Goal: Task Accomplishment & Management: Manage account settings

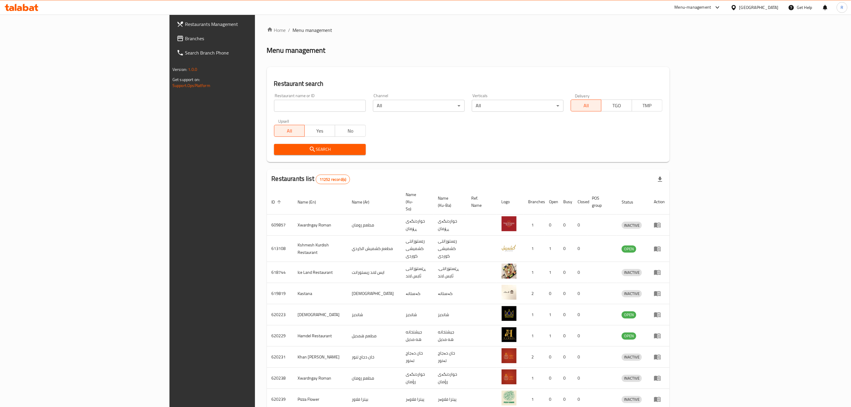
click at [426, 81] on h2 "Restaurant search" at bounding box center [468, 83] width 388 height 9
click at [274, 101] on input "search" at bounding box center [320, 106] width 92 height 12
type input "gazi a"
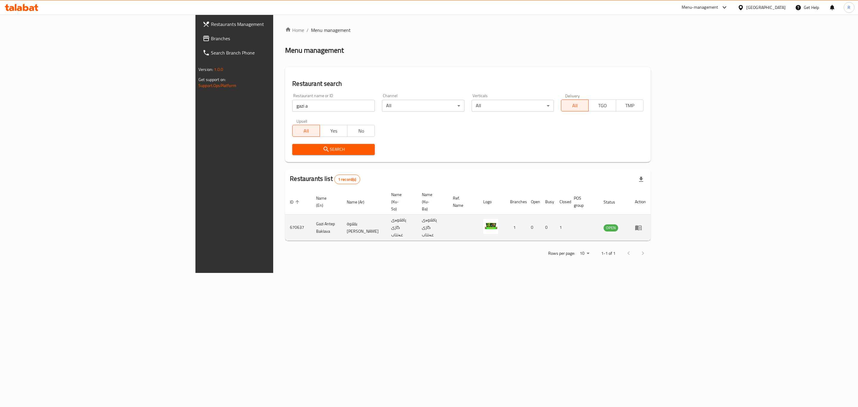
click at [642, 225] on icon "enhanced table" at bounding box center [638, 227] width 7 height 5
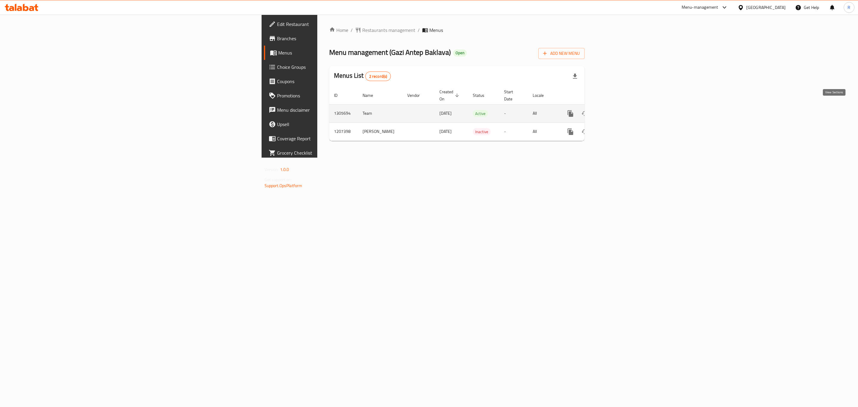
click at [616, 111] on icon "enhanced table" at bounding box center [613, 113] width 5 height 5
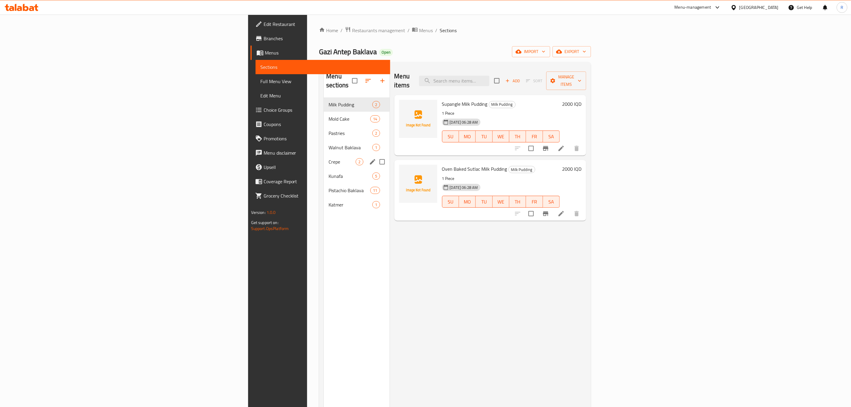
click at [324, 155] on div "Crepe 2" at bounding box center [357, 162] width 66 height 14
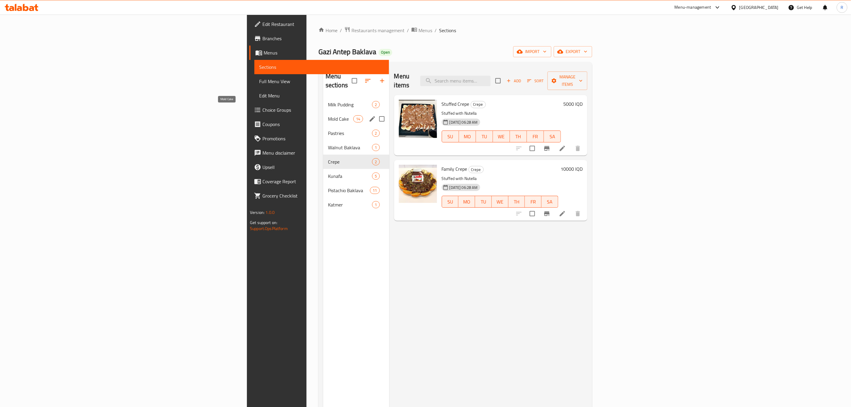
drag, startPoint x: 192, startPoint y: 110, endPoint x: 196, endPoint y: 112, distance: 4.1
click at [328, 115] on span "Mold Cake" at bounding box center [340, 118] width 25 height 7
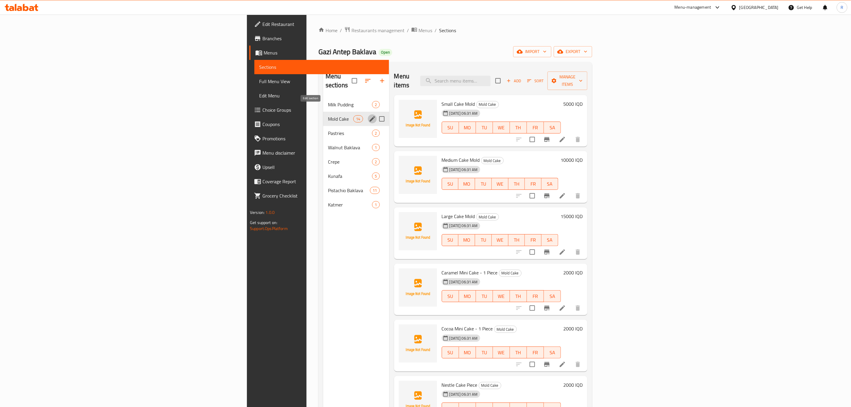
click at [369, 115] on icon "edit" at bounding box center [372, 118] width 7 height 7
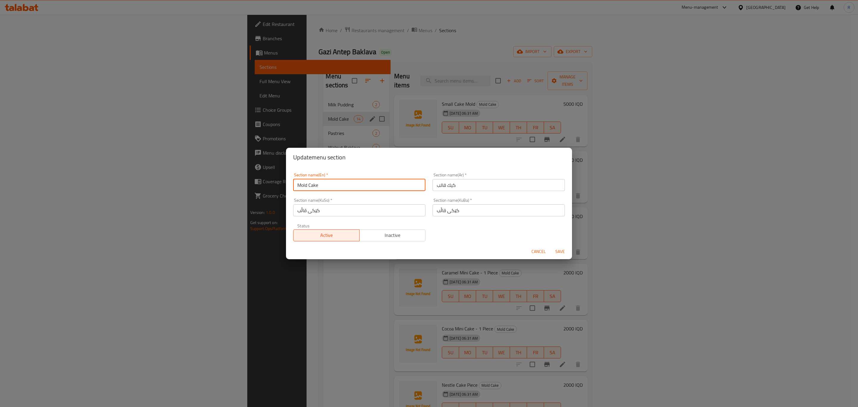
drag, startPoint x: 307, startPoint y: 184, endPoint x: 276, endPoint y: 187, distance: 32.0
click at [276, 187] on div "Update menu section Section name(En)   * Mold Cake Section name(En) * Section n…" at bounding box center [429, 203] width 858 height 407
drag, startPoint x: 299, startPoint y: 185, endPoint x: 292, endPoint y: 185, distance: 6.6
click at [292, 185] on div "Section name(En)   * Cake Section name(En) *" at bounding box center [359, 181] width 139 height 25
type input "Cake"
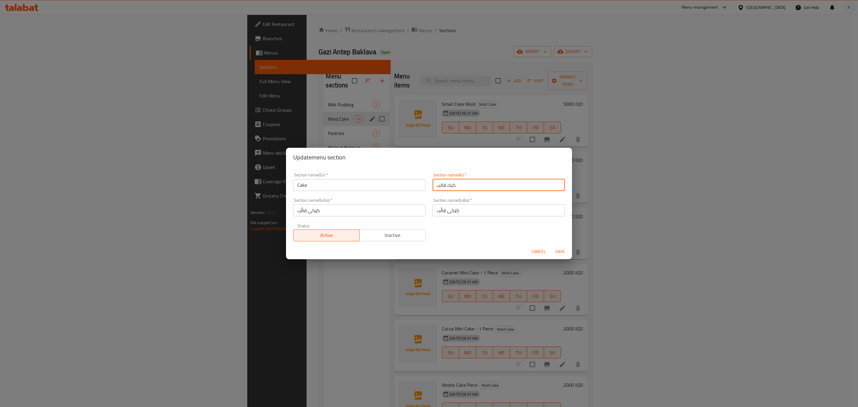
drag, startPoint x: 443, startPoint y: 185, endPoint x: 422, endPoint y: 188, distance: 21.3
click at [422, 188] on div "Section name(En)   * Cake Section name(En) * Section name(Ar)   * كيك قالب Sect…" at bounding box center [429, 207] width 279 height 76
type input "كيك"
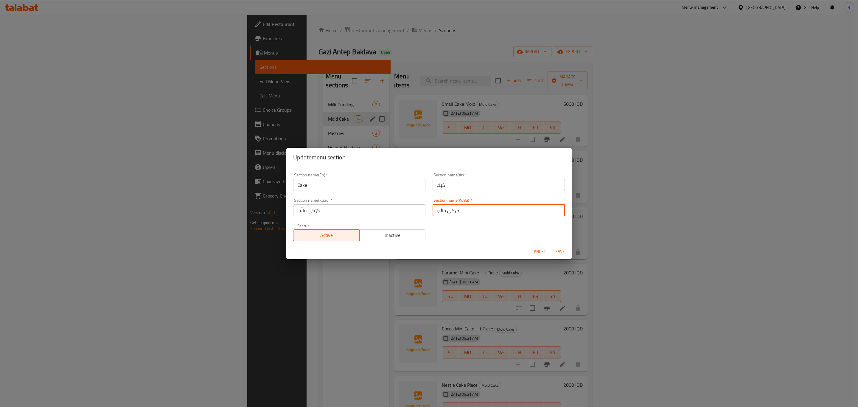
drag, startPoint x: 446, startPoint y: 210, endPoint x: 432, endPoint y: 213, distance: 14.8
click at [433, 213] on input "کێکی قاڵب" at bounding box center [499, 210] width 132 height 12
type input "کێک"
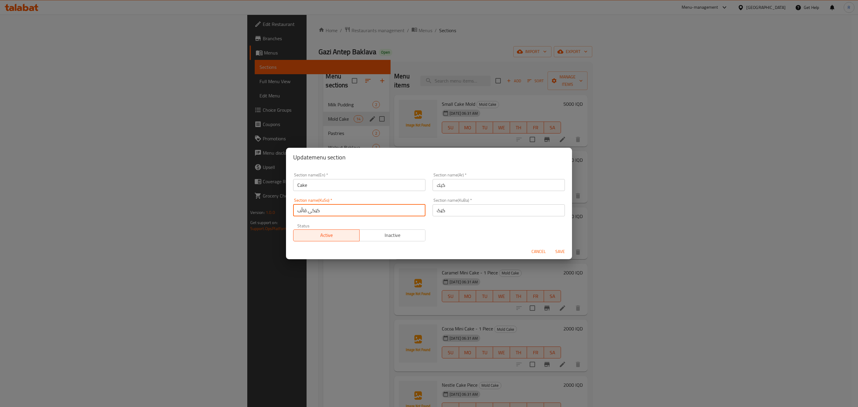
drag, startPoint x: 310, startPoint y: 212, endPoint x: 287, endPoint y: 211, distance: 23.5
click at [287, 211] on div "Section name(En)   * Cake Section name(En) * Section name(Ar)   * كيك Section n…" at bounding box center [429, 205] width 286 height 77
type input "کێک"
click at [556, 250] on span "Save" at bounding box center [560, 251] width 14 height 7
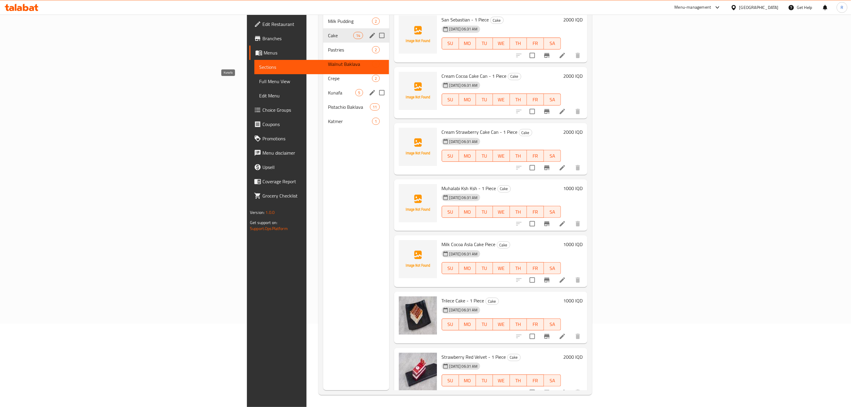
scroll to position [39, 0]
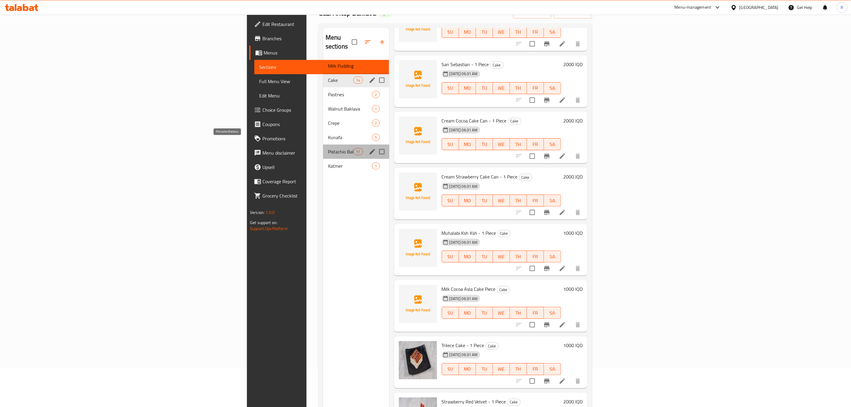
click at [328, 148] on span "Pistachio Baklava" at bounding box center [340, 151] width 25 height 7
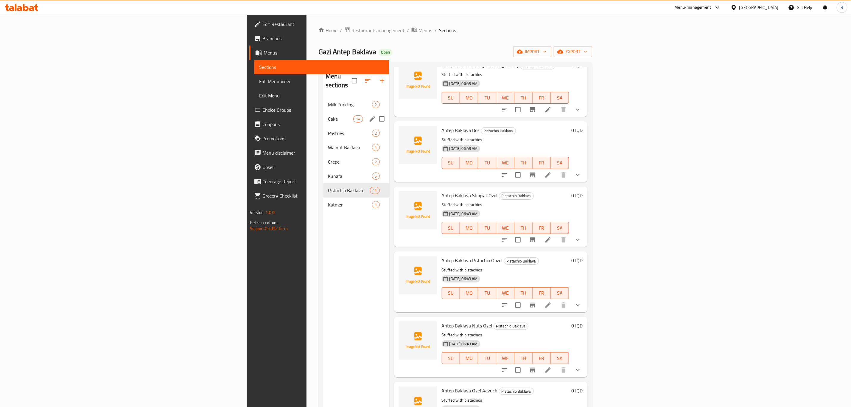
scroll to position [179, 0]
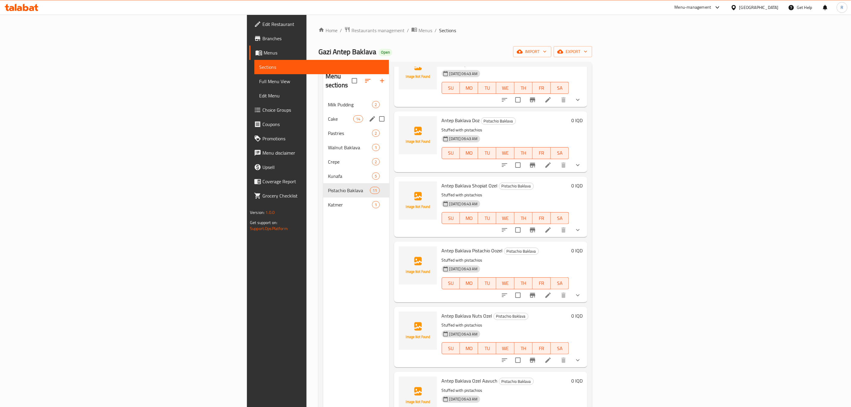
click at [323, 112] on div "Cake 14" at bounding box center [356, 119] width 66 height 14
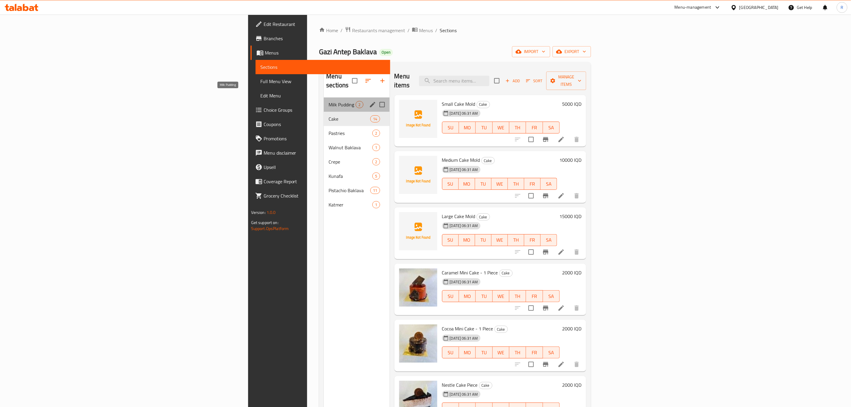
click at [329, 101] on span "Milk Pudding" at bounding box center [342, 104] width 27 height 7
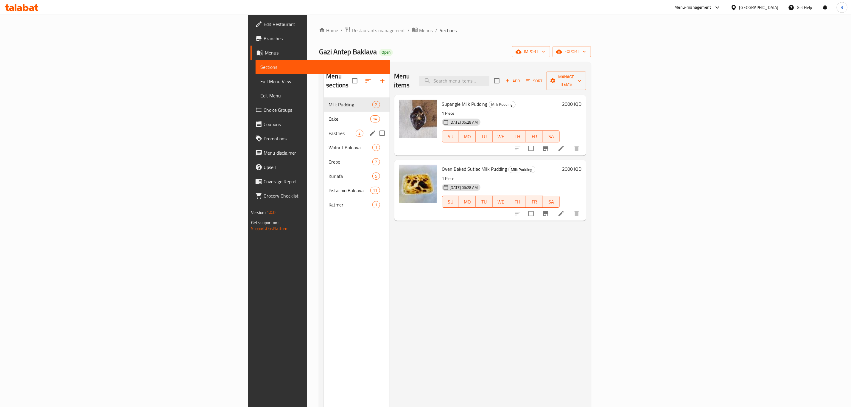
click at [329, 130] on span "Pastries" at bounding box center [342, 133] width 27 height 7
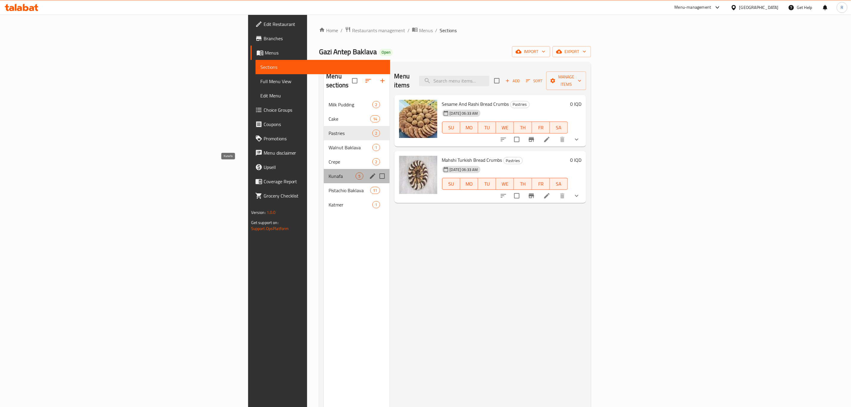
drag, startPoint x: 198, startPoint y: 170, endPoint x: 305, endPoint y: 156, distance: 108.5
click at [329, 173] on span "Kunafa" at bounding box center [342, 176] width 27 height 7
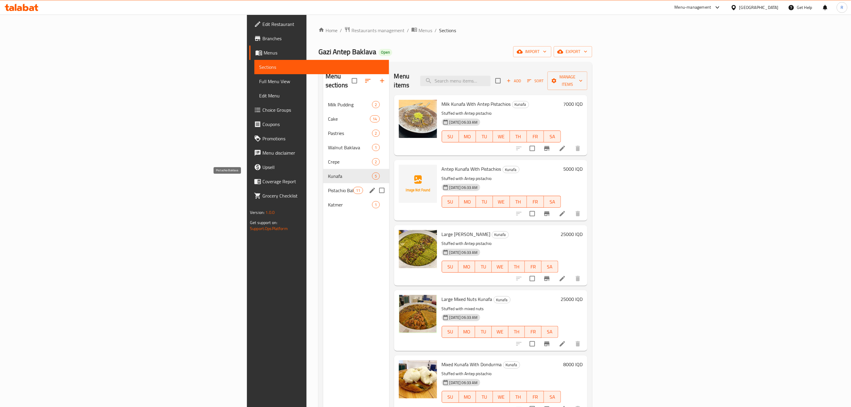
click at [328, 187] on span "Pistachio Baklava" at bounding box center [340, 190] width 25 height 7
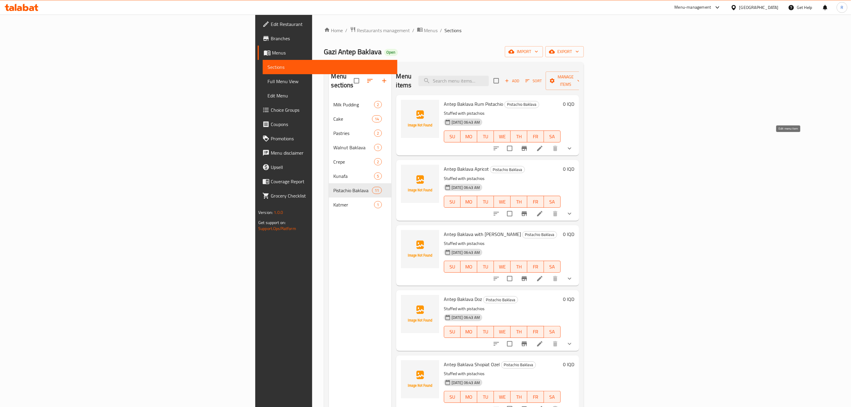
click at [543, 146] on icon at bounding box center [539, 148] width 5 height 5
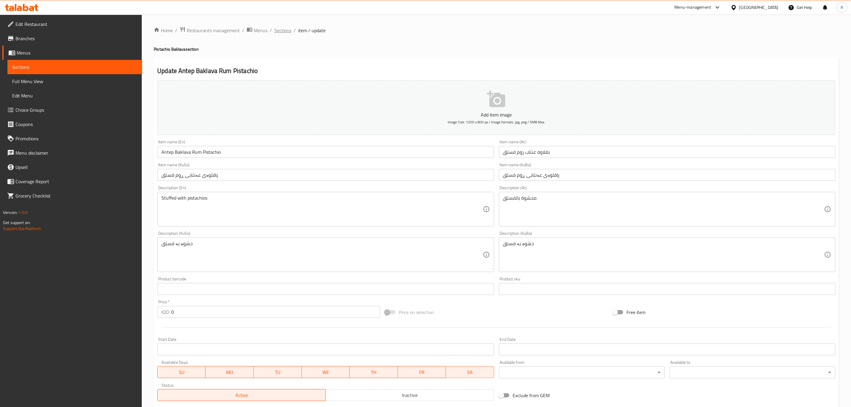
click at [278, 30] on span "Sections" at bounding box center [282, 30] width 17 height 7
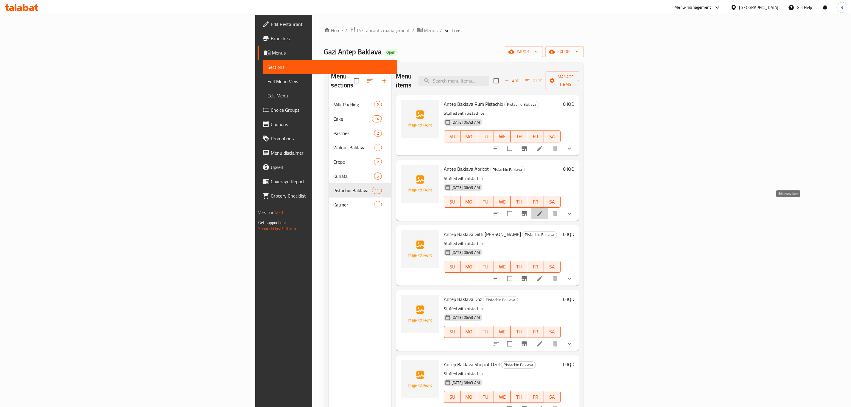
click at [543, 211] on icon at bounding box center [539, 213] width 5 height 5
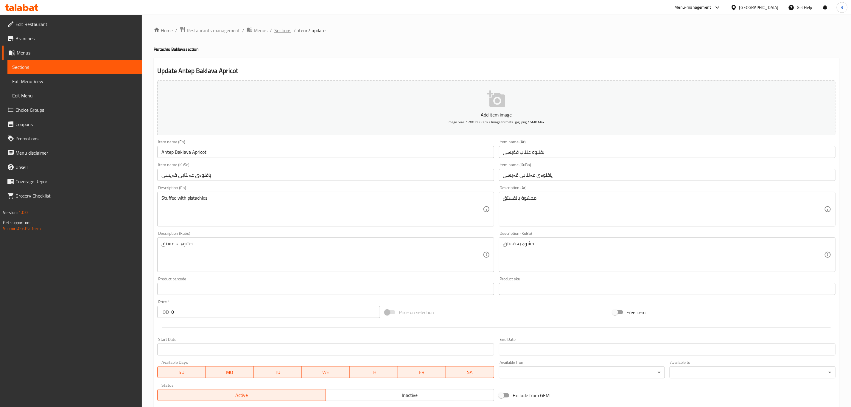
click at [282, 31] on span "Sections" at bounding box center [282, 30] width 17 height 7
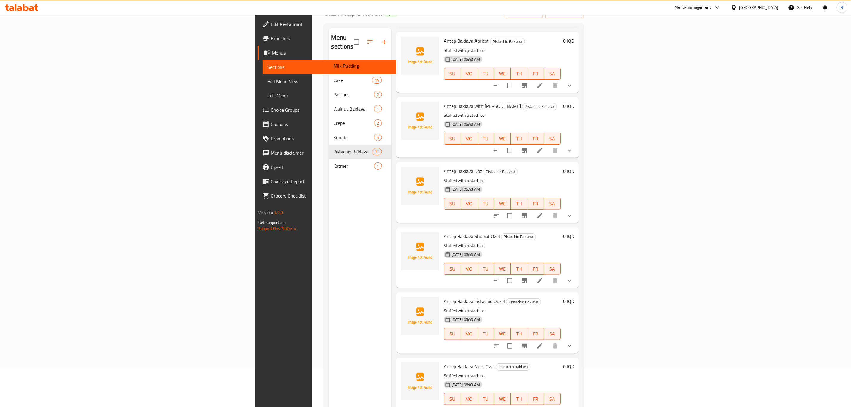
scroll to position [45, 0]
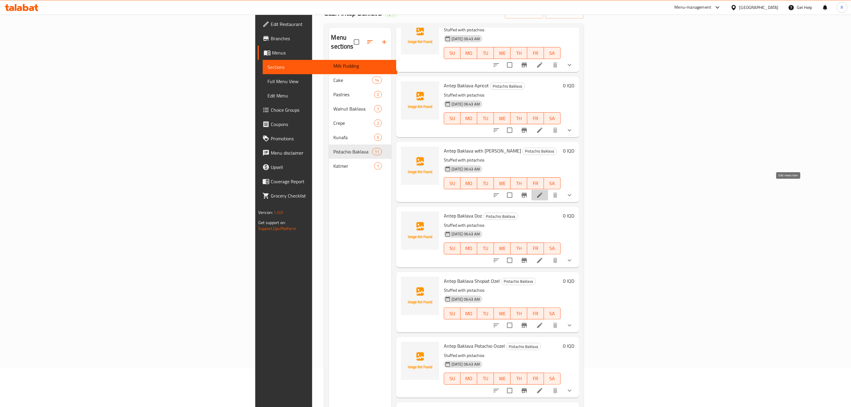
click at [543, 192] on icon at bounding box center [539, 194] width 5 height 5
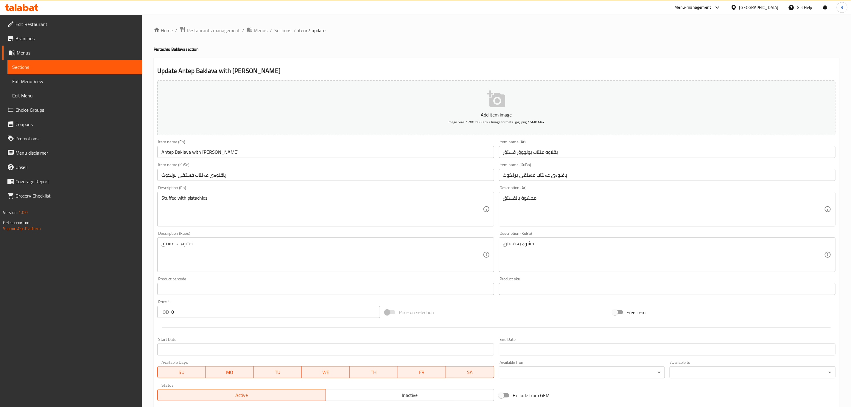
drag, startPoint x: 288, startPoint y: 31, endPoint x: 380, endPoint y: 61, distance: 96.9
click at [288, 32] on span "Sections" at bounding box center [282, 30] width 17 height 7
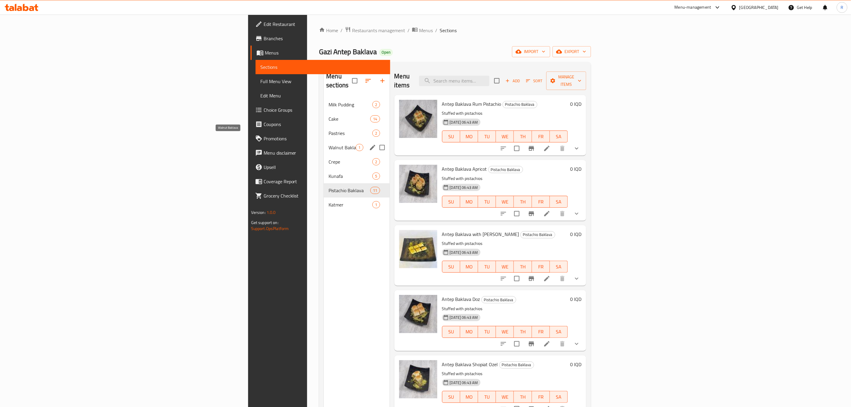
click at [329, 144] on span "Walnut Baklava" at bounding box center [342, 147] width 27 height 7
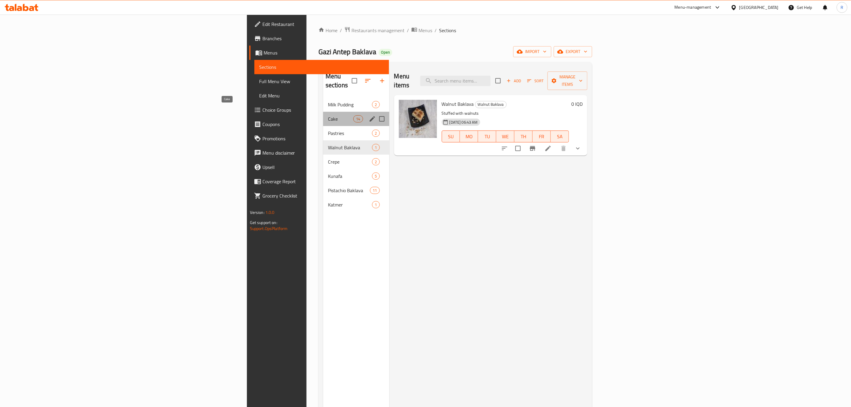
drag, startPoint x: 202, startPoint y: 114, endPoint x: 238, endPoint y: 124, distance: 37.2
click at [328, 115] on span "Cake" at bounding box center [340, 118] width 25 height 7
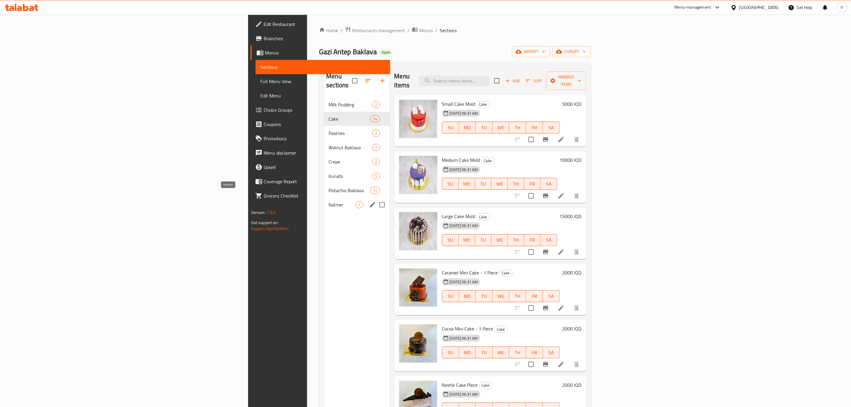
click at [329, 201] on span "Katmer" at bounding box center [342, 204] width 27 height 7
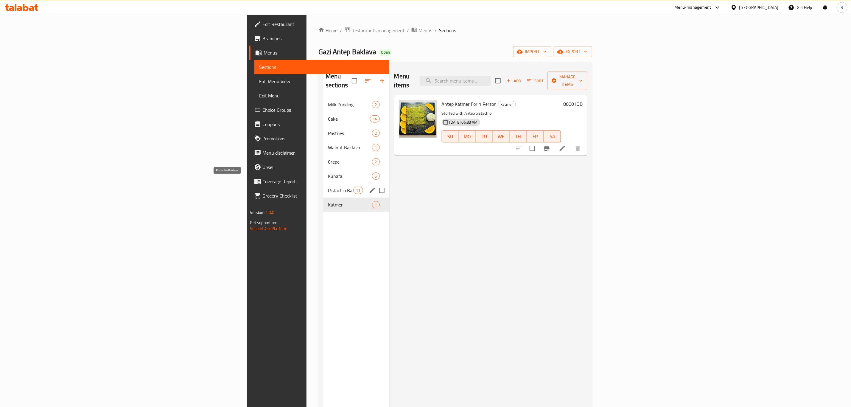
click at [328, 187] on span "Pistachio Baklava" at bounding box center [340, 190] width 25 height 7
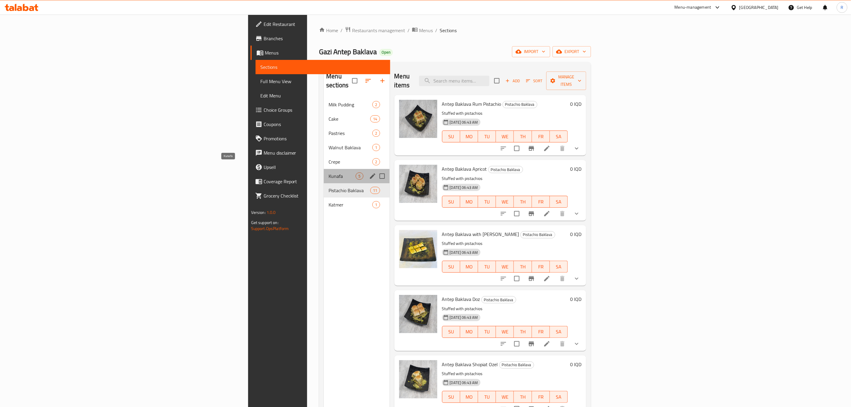
click at [329, 173] on span "Kunafa" at bounding box center [342, 176] width 27 height 7
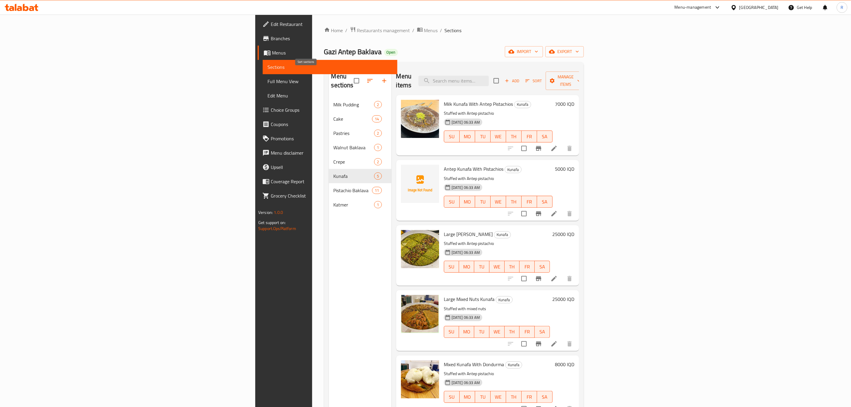
click at [367, 79] on icon "button" at bounding box center [369, 81] width 5 height 4
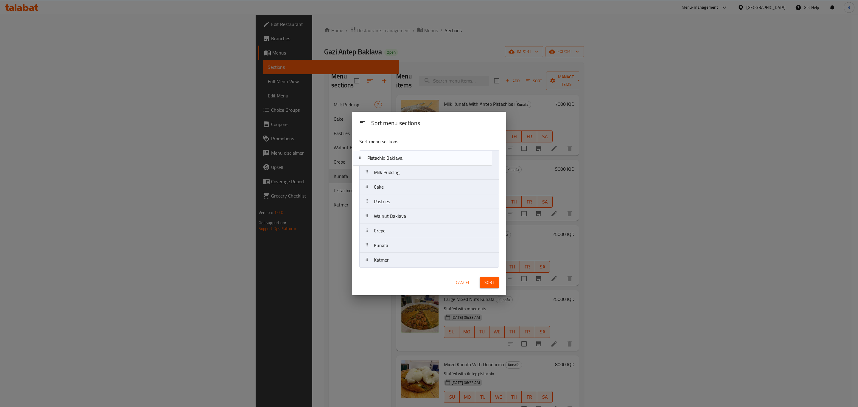
drag, startPoint x: 398, startPoint y: 246, endPoint x: 391, endPoint y: 157, distance: 89.3
click at [391, 157] on nav "Milk Pudding Cake Pastries Walnut Baklava Crepe Kunafa Pistachio Baklava Katmer" at bounding box center [429, 208] width 140 height 117
drag, startPoint x: 404, startPoint y: 219, endPoint x: 403, endPoint y: 174, distance: 44.7
click at [403, 174] on nav "Pistachio Baklava Milk Pudding Cake Pastries Walnut Baklava Crepe Kunafa Katmer" at bounding box center [429, 208] width 140 height 117
drag, startPoint x: 380, startPoint y: 229, endPoint x: 388, endPoint y: 185, distance: 44.8
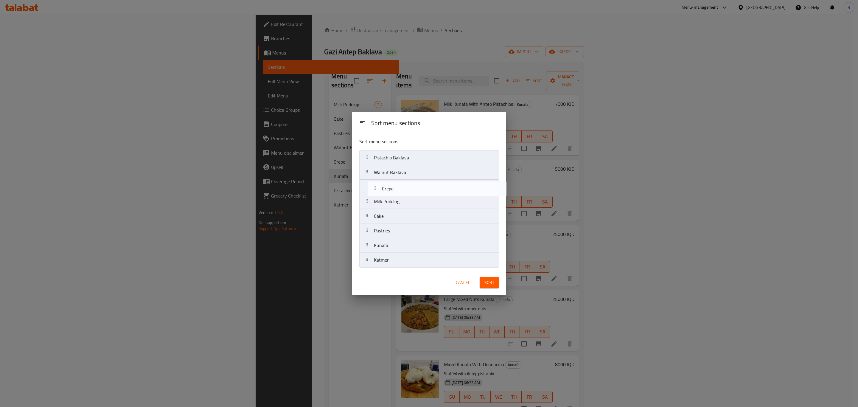
click at [388, 185] on nav "Pistachio Baklava Walnut Baklava Milk Pudding Cake Pastries Crepe Kunafa Katmer" at bounding box center [429, 208] width 140 height 117
drag, startPoint x: 398, startPoint y: 217, endPoint x: 396, endPoint y: 201, distance: 15.3
click at [396, 201] on nav "Pistachio Baklava Walnut Baklava Crepe Milk Pudding Cake Pastries Kunafa Katmer" at bounding box center [429, 208] width 140 height 117
drag, startPoint x: 380, startPoint y: 261, endPoint x: 386, endPoint y: 215, distance: 46.6
click at [386, 215] on nav "Pistachio Baklava Walnut Baklava Crepe Cake Milk Pudding Pastries Kunafa Katmer" at bounding box center [429, 208] width 140 height 117
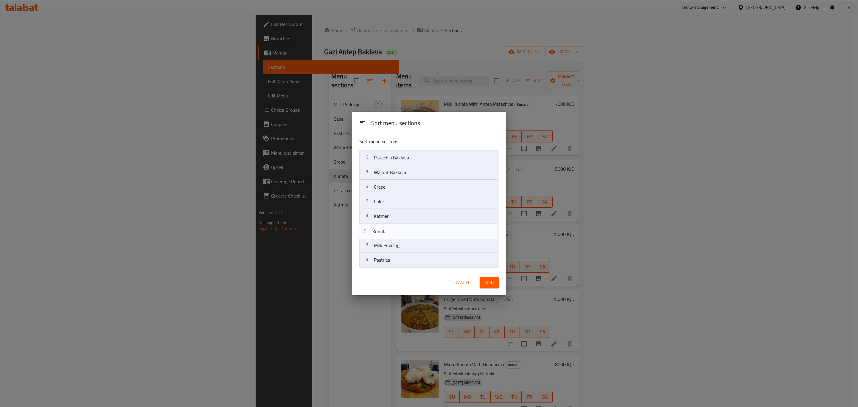
drag, startPoint x: 386, startPoint y: 246, endPoint x: 385, endPoint y: 223, distance: 23.3
click at [384, 218] on nav "Pistachio Baklava Walnut Baklava Crepe Cake Katmer Milk Pudding Pastries Kunafa" at bounding box center [429, 208] width 140 height 117
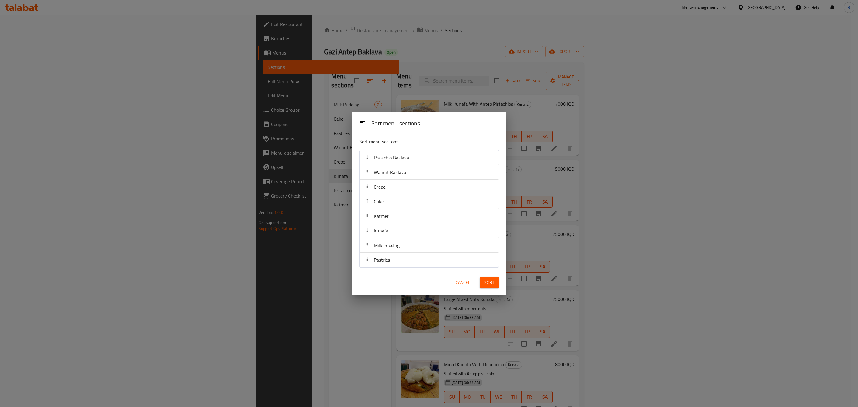
click at [483, 279] on button "Sort" at bounding box center [489, 282] width 19 height 11
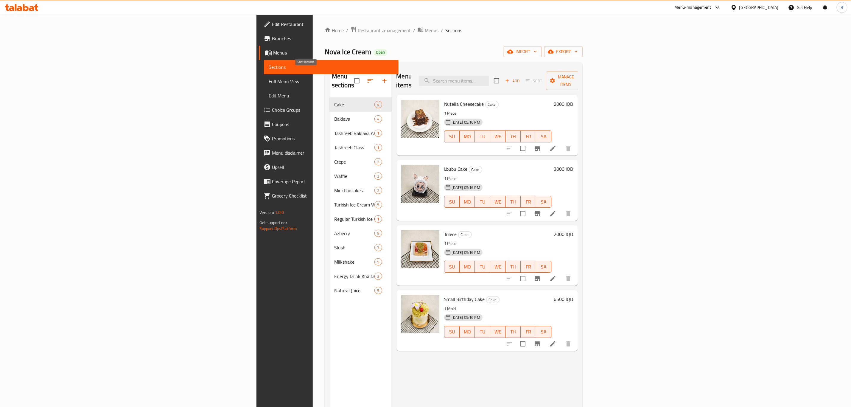
click at [367, 77] on icon "button" at bounding box center [370, 80] width 7 height 7
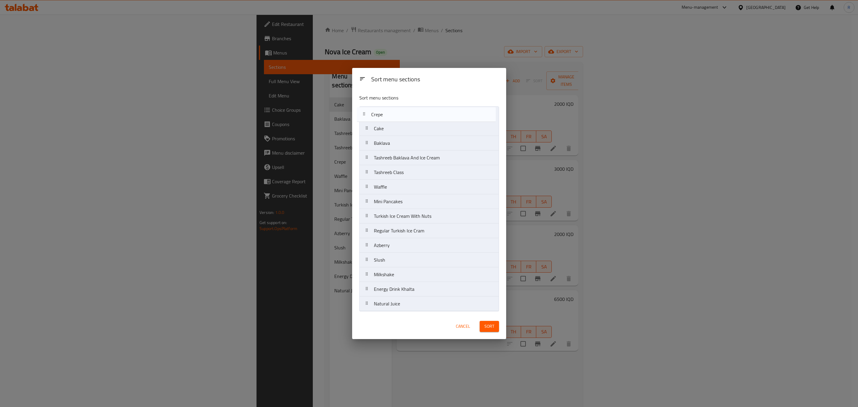
drag, startPoint x: 395, startPoint y: 173, endPoint x: 393, endPoint y: 114, distance: 59.3
click at [393, 114] on nav "Cake Baklava Tashreeb Baklava And Ice Cream Tashreeb Class Crepe Waffle Mini Pa…" at bounding box center [429, 208] width 140 height 205
drag, startPoint x: 387, startPoint y: 201, endPoint x: 394, endPoint y: 130, distance: 71.3
click at [394, 130] on nav "Crepe Cake Baklava Tashreeb Baklava And Ice Cream Tashreeb Class Waffle Mini Pa…" at bounding box center [429, 208] width 140 height 205
drag, startPoint x: 390, startPoint y: 201, endPoint x: 393, endPoint y: 147, distance: 54.6
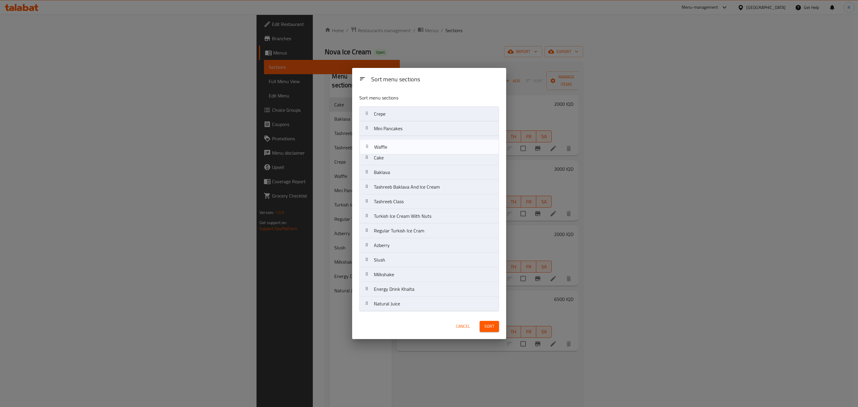
click at [393, 147] on nav "Crepe Mini Pancakes Cake Baklava Tashreeb Baklava And Ice Cream Tashreeb Class …" at bounding box center [429, 208] width 140 height 205
drag, startPoint x: 433, startPoint y: 215, endPoint x: 431, endPoint y: 165, distance: 50.7
click at [431, 165] on nav "Crepe Mini Pancakes Waffle Cake Baklava Tashreeb Baklava And Ice Cream Tashreeb…" at bounding box center [429, 208] width 140 height 205
drag, startPoint x: 423, startPoint y: 203, endPoint x: 424, endPoint y: 191, distance: 12.2
click at [424, 191] on nav "Crepe Mini Pancakes Waffle Cake Turkish Ice Cream With Nuts Baklava Tashreeb Ba…" at bounding box center [429, 208] width 140 height 205
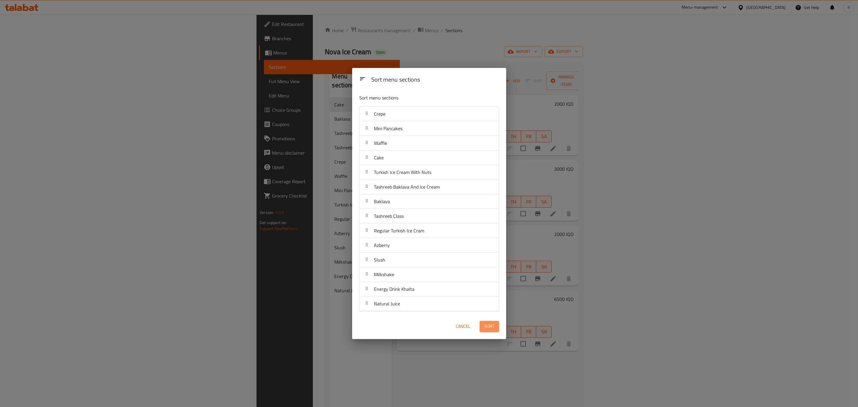
click at [488, 327] on span "Sort" at bounding box center [489, 326] width 10 height 7
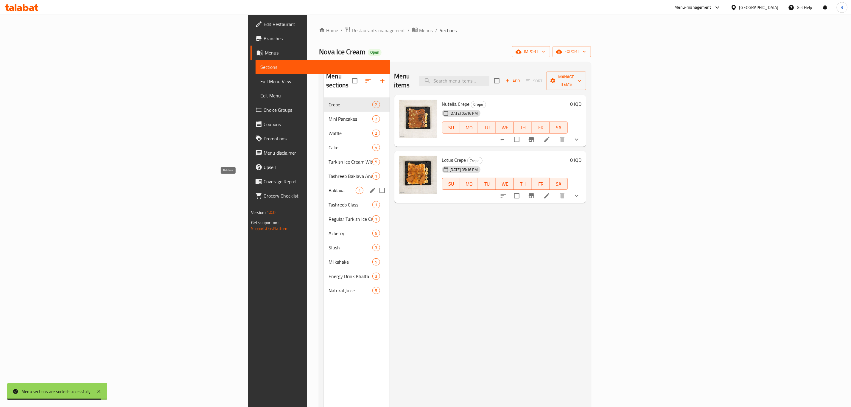
drag, startPoint x: 184, startPoint y: 181, endPoint x: 192, endPoint y: 182, distance: 7.7
click at [329, 187] on span "Baklava" at bounding box center [342, 190] width 27 height 7
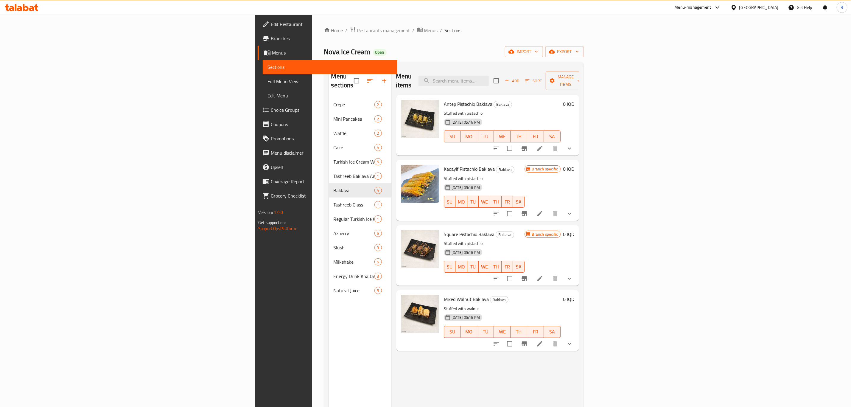
click at [573, 145] on icon "show more" at bounding box center [569, 148] width 7 height 7
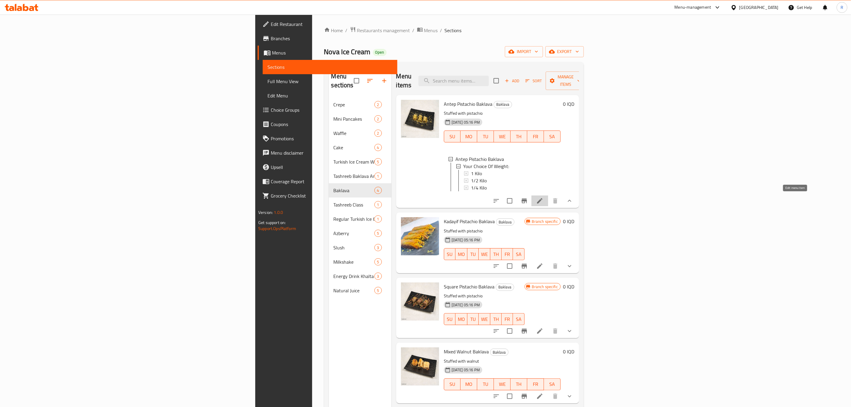
click at [543, 198] on icon at bounding box center [539, 200] width 7 height 7
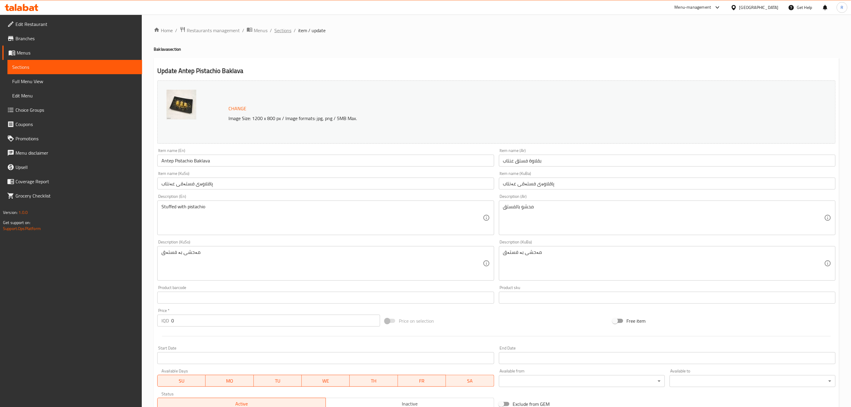
click at [280, 30] on span "Sections" at bounding box center [282, 30] width 17 height 7
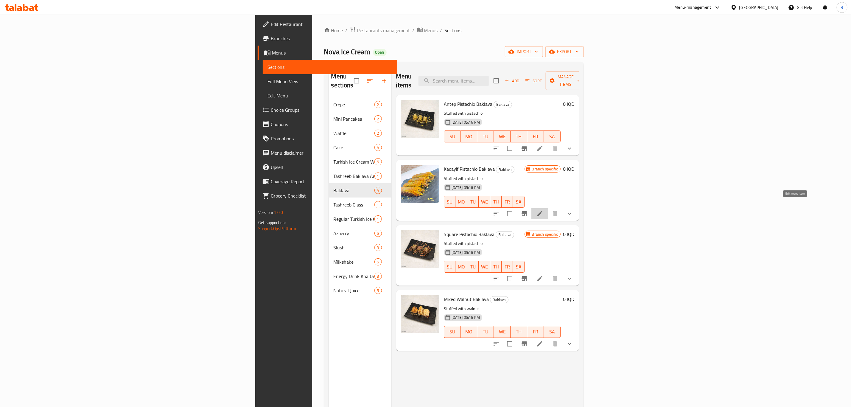
click at [543, 211] on icon at bounding box center [539, 213] width 5 height 5
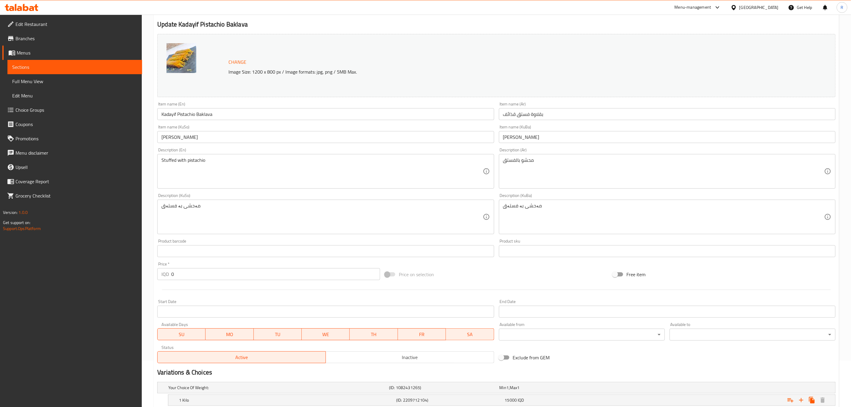
scroll to position [123, 0]
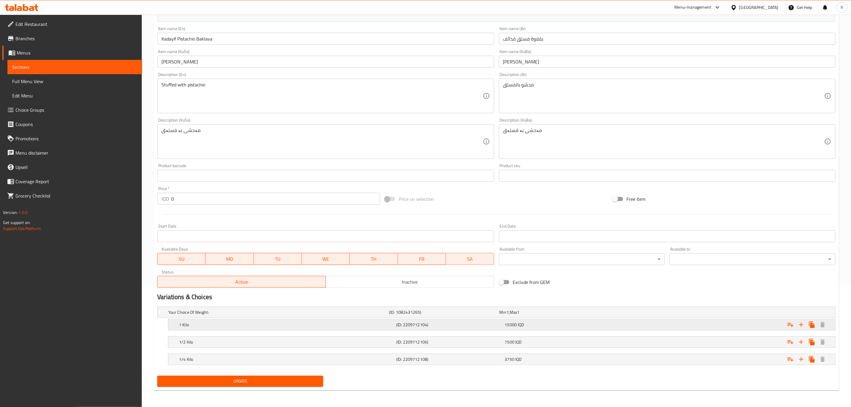
click at [466, 315] on h5 "(ID: 2209712104)" at bounding box center [443, 312] width 108 height 6
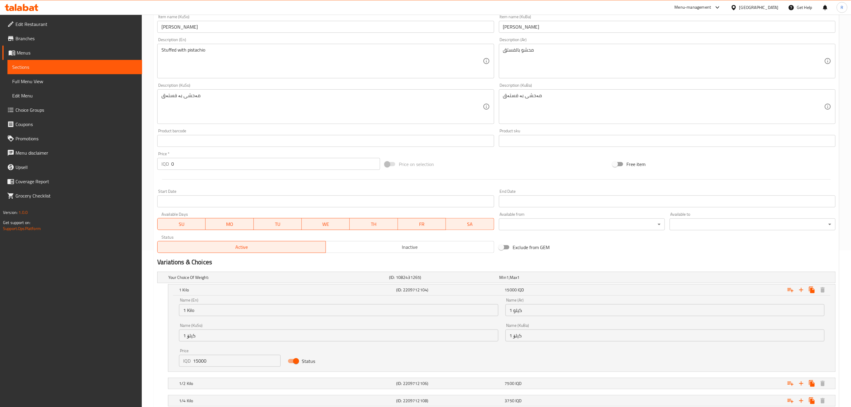
scroll to position [199, 0]
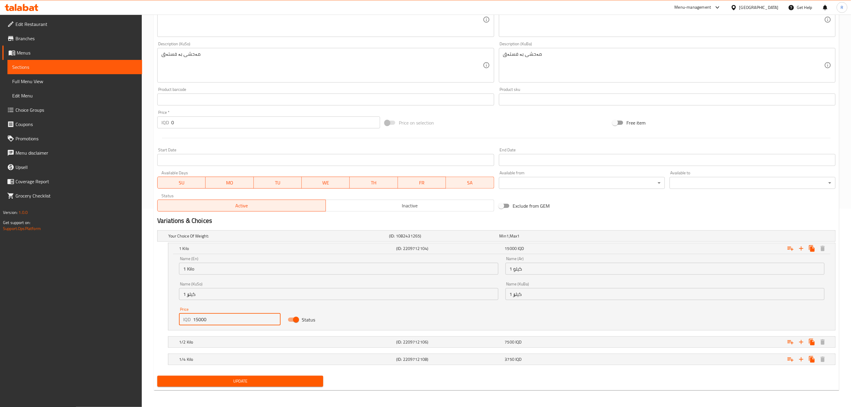
drag, startPoint x: 221, startPoint y: 317, endPoint x: 155, endPoint y: 316, distance: 66.1
click at [155, 316] on div "Your Choice Of Weight: (ID: 1082431265) Min 1 , Max 1 Name (En) Your Choice Of …" at bounding box center [496, 300] width 683 height 145
type input "25000"
click at [196, 239] on h5 "1/2 Kilo" at bounding box center [277, 236] width 218 height 6
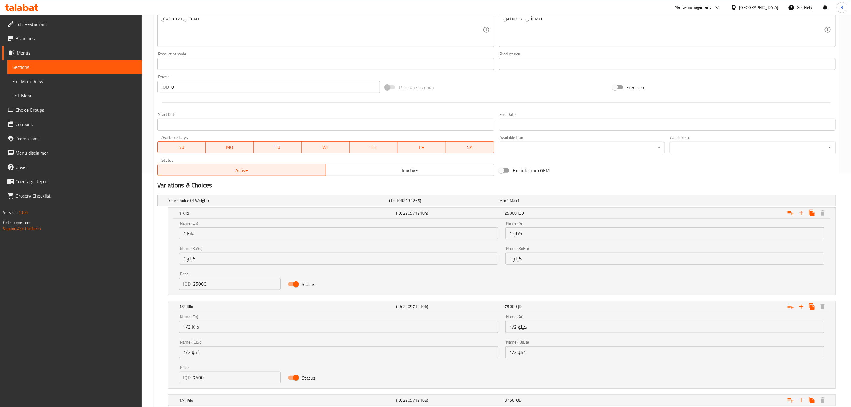
scroll to position [275, 0]
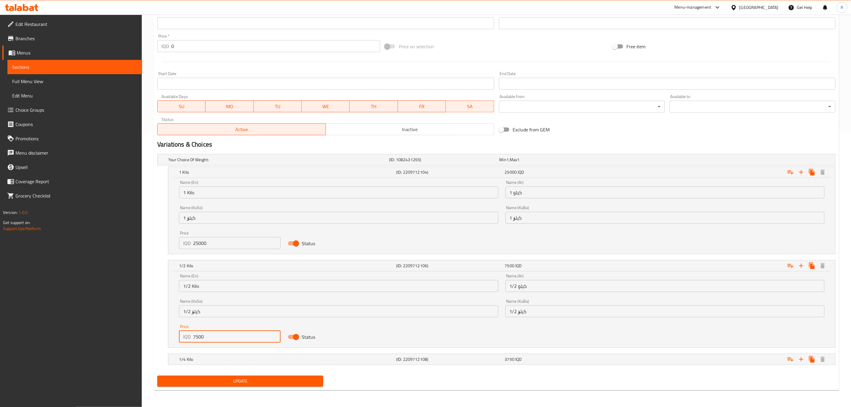
drag, startPoint x: 190, startPoint y: 336, endPoint x: 169, endPoint y: 335, distance: 20.6
click at [169, 335] on div "Name (En) 1/2 Kilo Name (En) Name (Ar) 1/2 كيلو Name (Ar) Name (KuSo) 1/2 کیلۆ …" at bounding box center [501, 309] width 667 height 76
type input "12500"
click at [214, 163] on h5 "1/4 Kilo" at bounding box center [277, 160] width 218 height 6
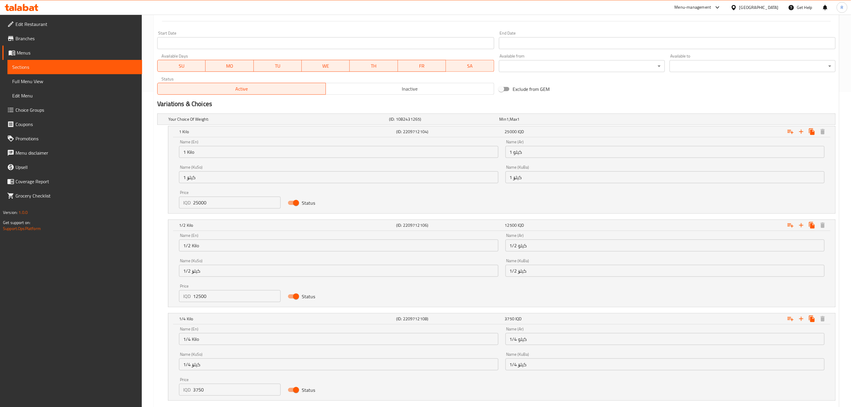
scroll to position [351, 0]
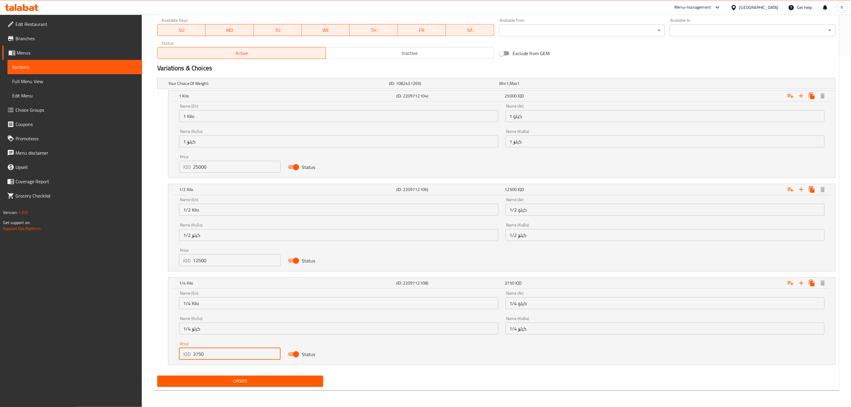
drag, startPoint x: 212, startPoint y: 355, endPoint x: 159, endPoint y: 356, distance: 53.0
click at [159, 357] on div "1/4 Kilo (ID: 2209712108) 3750 IQD Name (En) 1/4 Kilo Name (En) Name (Ar) 1/4 ك…" at bounding box center [496, 321] width 678 height 88
type input "6250"
click at [191, 383] on span "Update" at bounding box center [240, 380] width 156 height 7
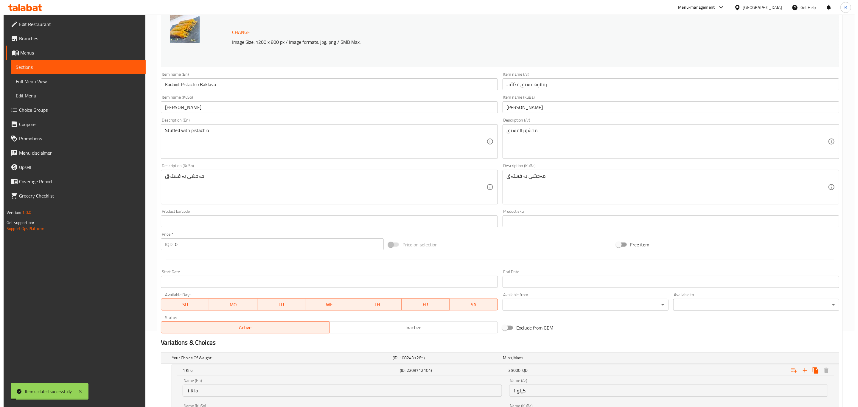
scroll to position [0, 0]
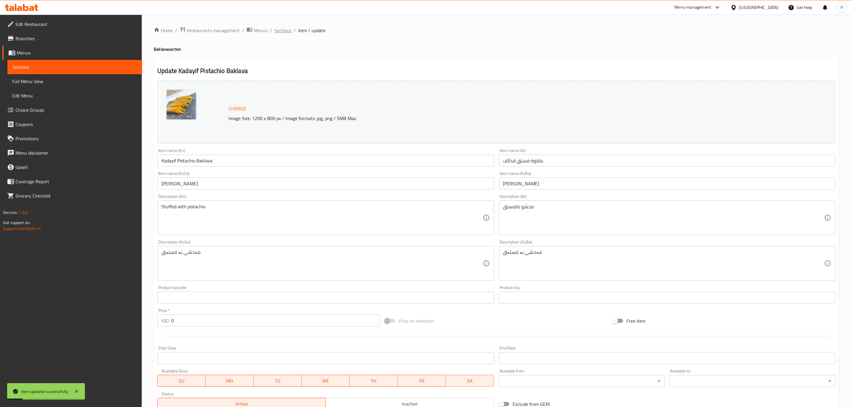
click at [283, 30] on span "Sections" at bounding box center [282, 30] width 17 height 7
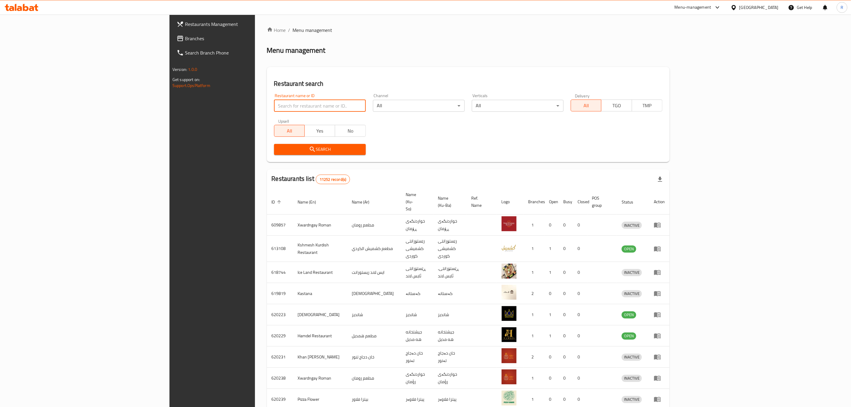
click at [274, 108] on input "search" at bounding box center [320, 106] width 92 height 12
type input "nova ic"
click at [274, 145] on button "Search" at bounding box center [320, 149] width 92 height 11
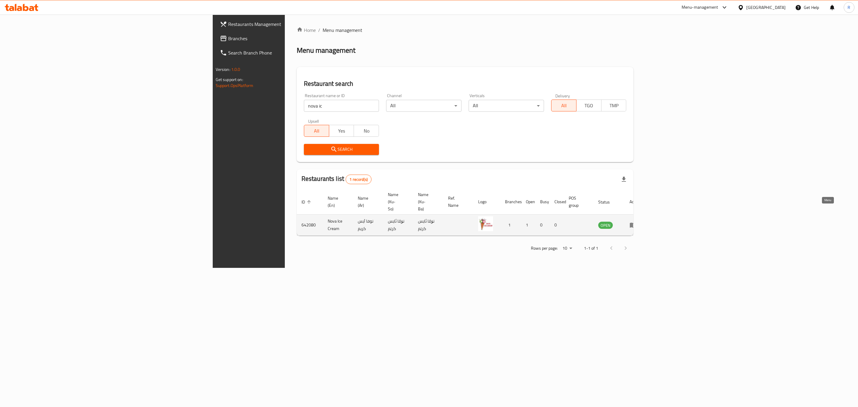
click at [641, 221] on link "enhanced table" at bounding box center [635, 224] width 11 height 7
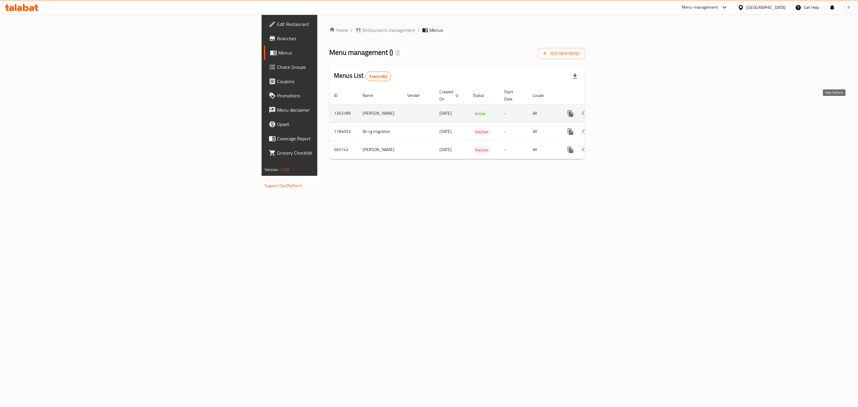
click at [617, 110] on icon "enhanced table" at bounding box center [613, 113] width 7 height 7
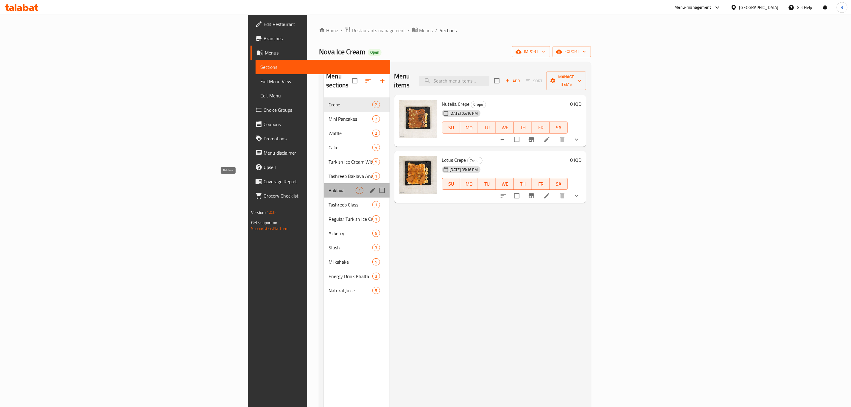
click at [329, 187] on span "Baklava" at bounding box center [342, 190] width 27 height 7
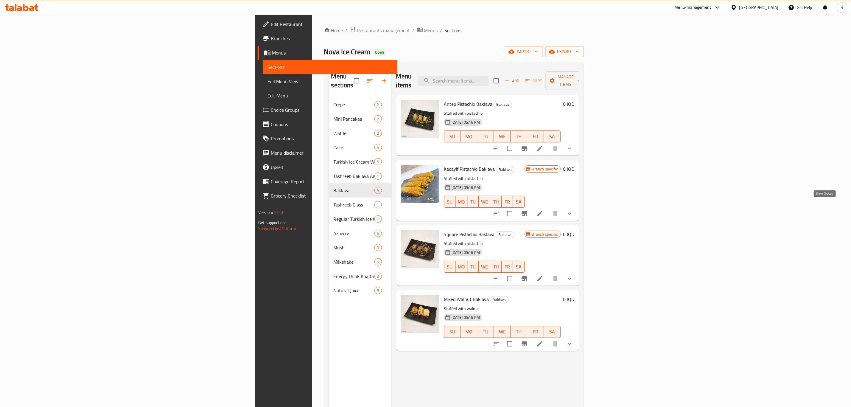
click at [571, 212] on icon "show more" at bounding box center [570, 213] width 4 height 2
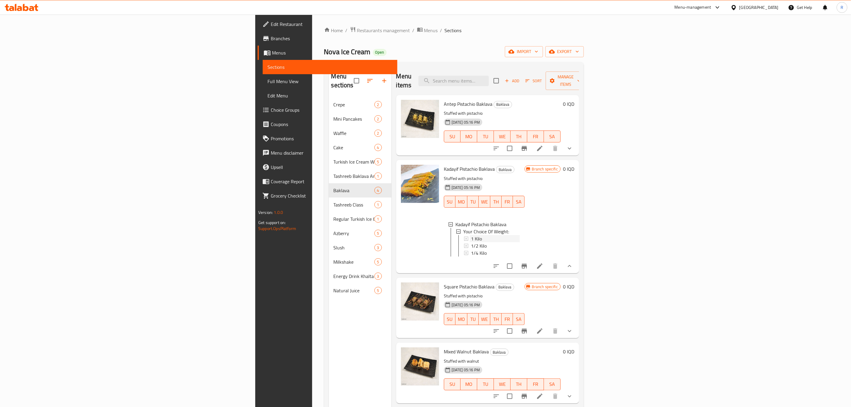
click at [471, 235] on span "1 Kilo" at bounding box center [476, 238] width 11 height 7
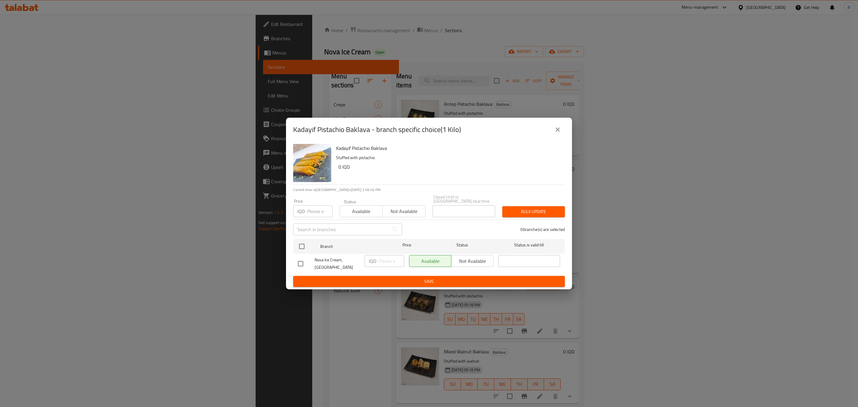
drag, startPoint x: 554, startPoint y: 133, endPoint x: 557, endPoint y: 135, distance: 3.4
click at [555, 133] on icon "close" at bounding box center [557, 129] width 7 height 7
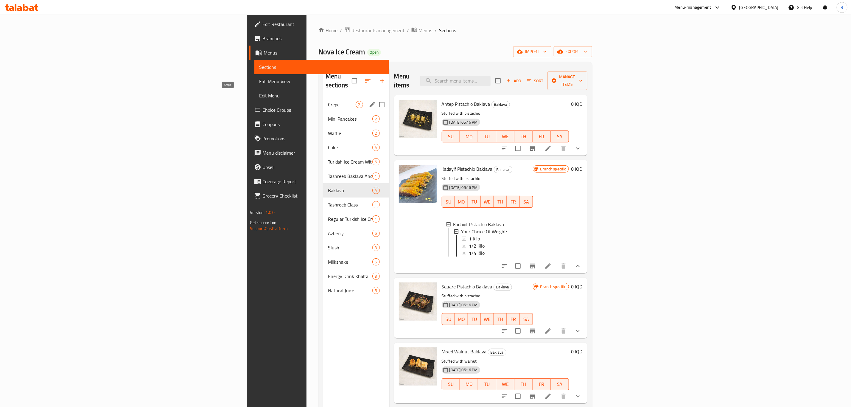
click at [328, 101] on span "Crepe" at bounding box center [342, 104] width 28 height 7
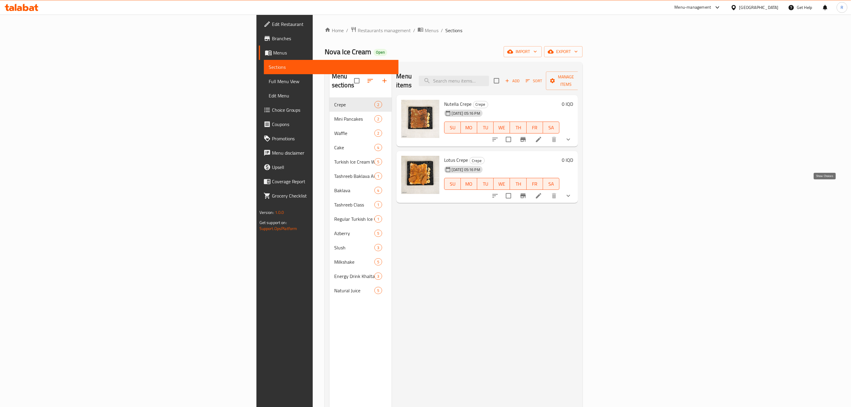
click at [572, 192] on icon "show more" at bounding box center [568, 195] width 7 height 7
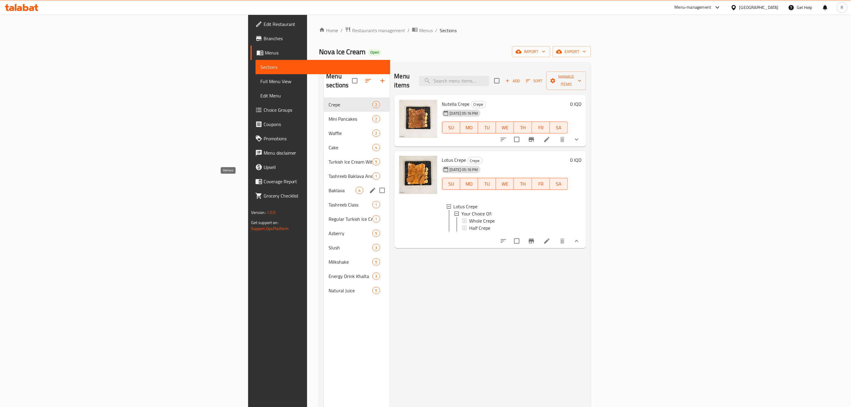
click at [329, 187] on span "Baklava" at bounding box center [342, 190] width 27 height 7
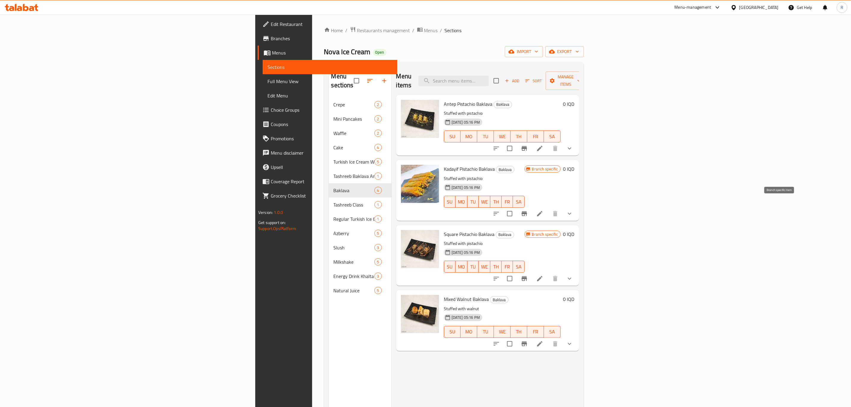
click at [528, 210] on icon "Branch-specific-item" at bounding box center [524, 213] width 7 height 7
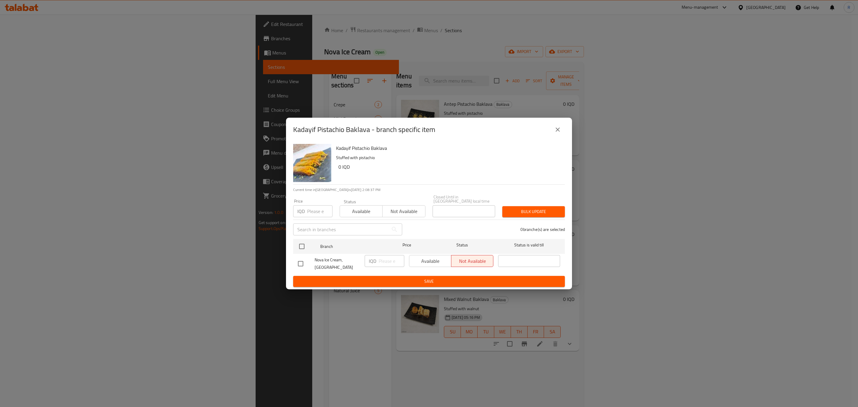
click at [557, 131] on icon "close" at bounding box center [557, 129] width 7 height 7
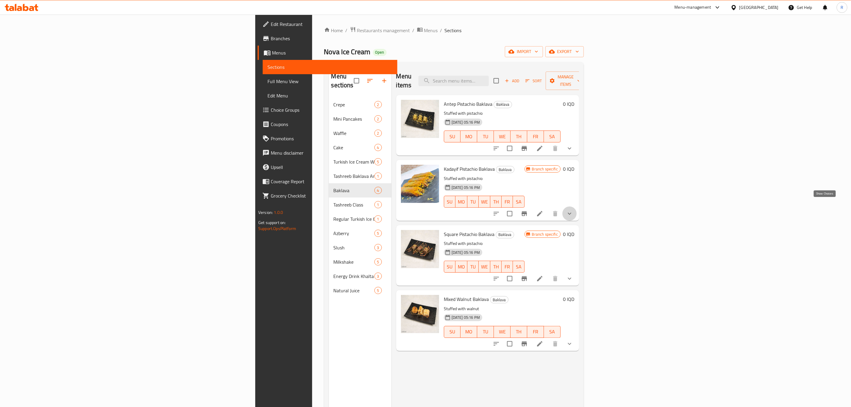
click at [573, 210] on icon "show more" at bounding box center [569, 213] width 7 height 7
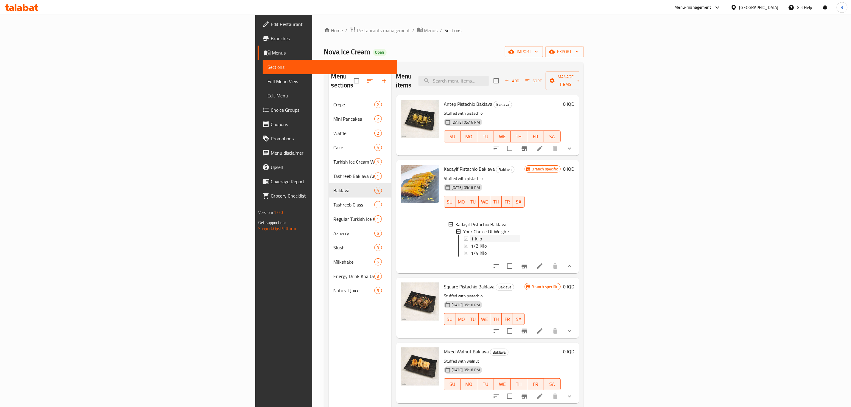
click at [471, 235] on div "1 Kilo" at bounding box center [495, 238] width 49 height 7
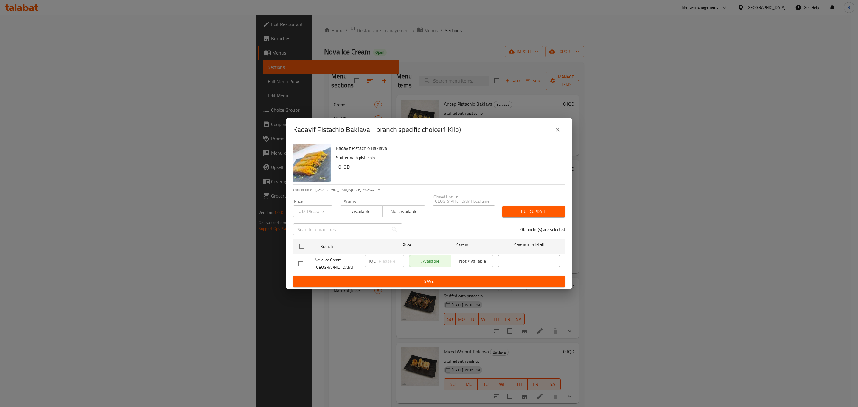
click at [301, 262] on input "checkbox" at bounding box center [300, 263] width 13 height 13
checkbox input "true"
click at [388, 262] on input "number" at bounding box center [392, 261] width 26 height 12
type input "25000"
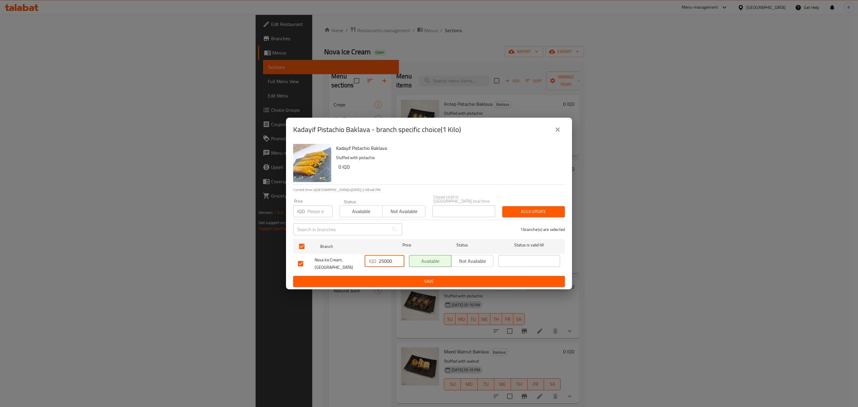
click at [383, 278] on span "Save" at bounding box center [429, 281] width 262 height 7
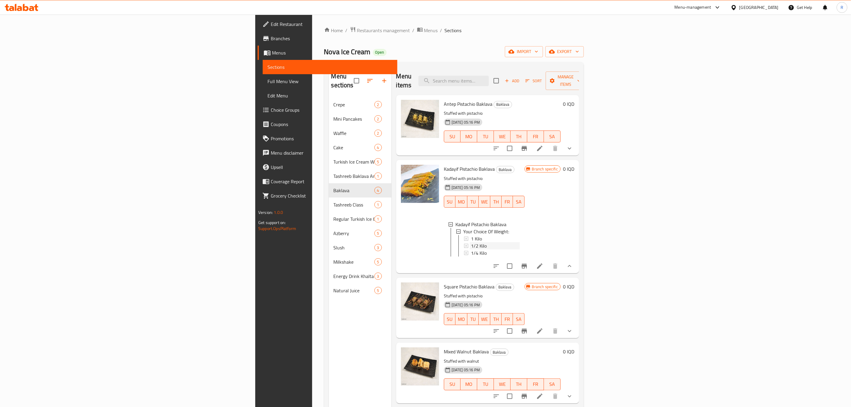
click at [471, 242] on span "1/2 Kilo" at bounding box center [479, 245] width 16 height 7
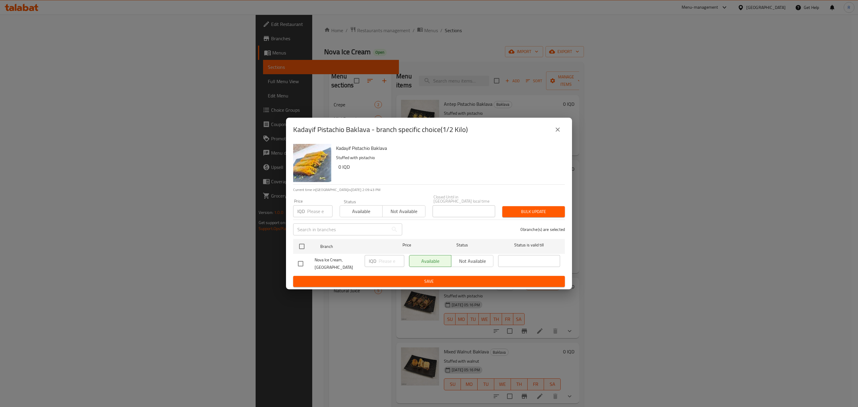
click at [301, 261] on input "checkbox" at bounding box center [300, 263] width 13 height 13
checkbox input "true"
click at [385, 258] on input "number" at bounding box center [392, 261] width 26 height 12
type input "12500"
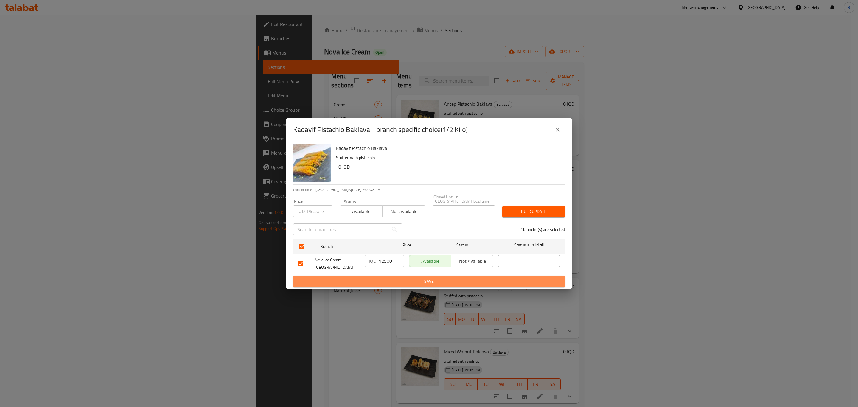
click at [381, 276] on button "Save" at bounding box center [429, 281] width 272 height 11
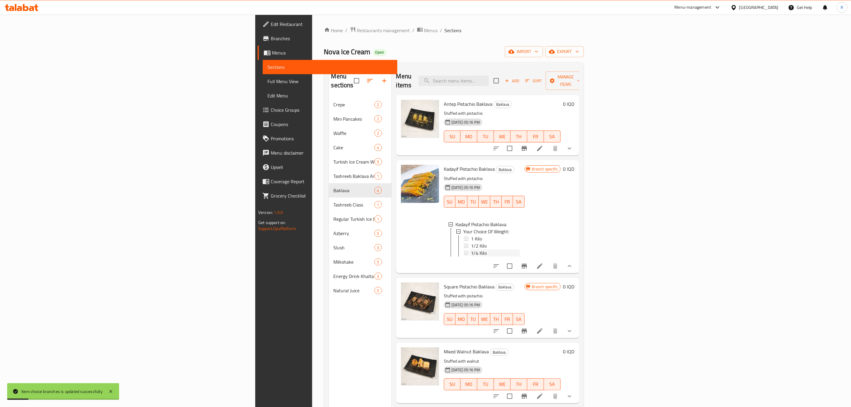
click at [471, 249] on span "1/4 Kilo" at bounding box center [479, 252] width 16 height 7
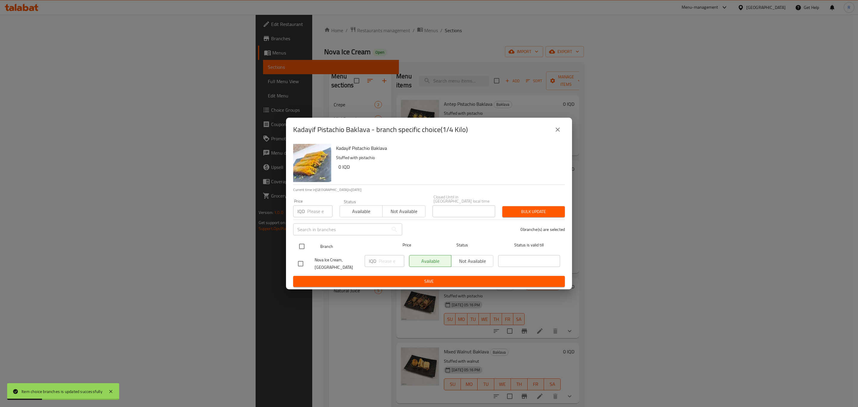
click at [301, 244] on input "checkbox" at bounding box center [302, 246] width 13 height 13
checkbox input "true"
click at [383, 261] on input "number" at bounding box center [392, 261] width 26 height 12
type input "6250"
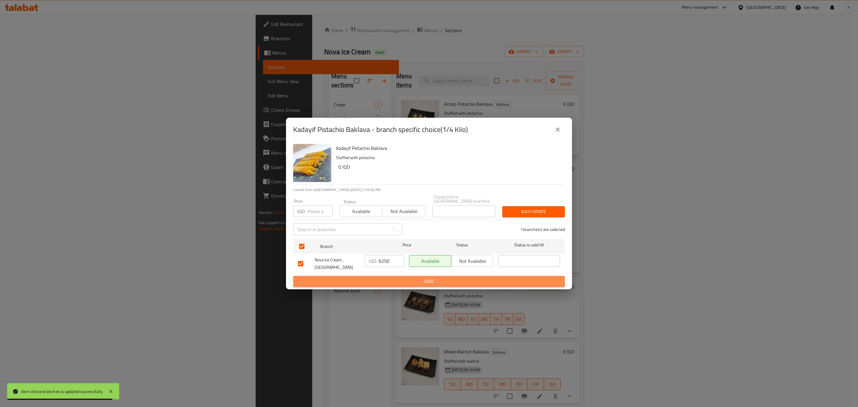
click at [384, 278] on span "Save" at bounding box center [429, 281] width 262 height 7
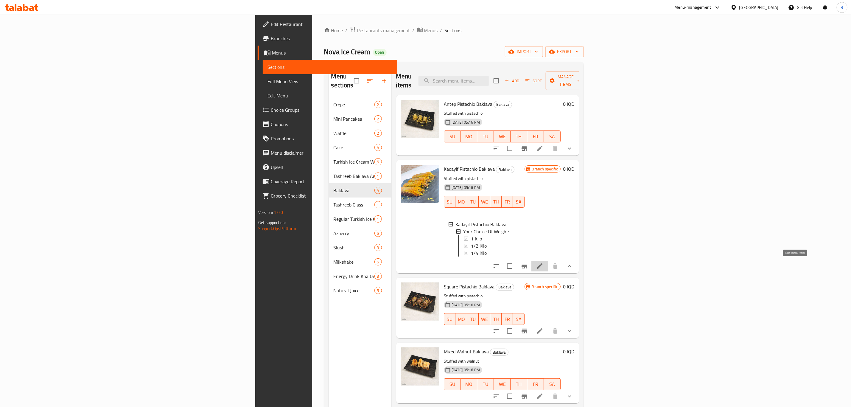
click at [543, 264] on icon at bounding box center [539, 265] width 7 height 7
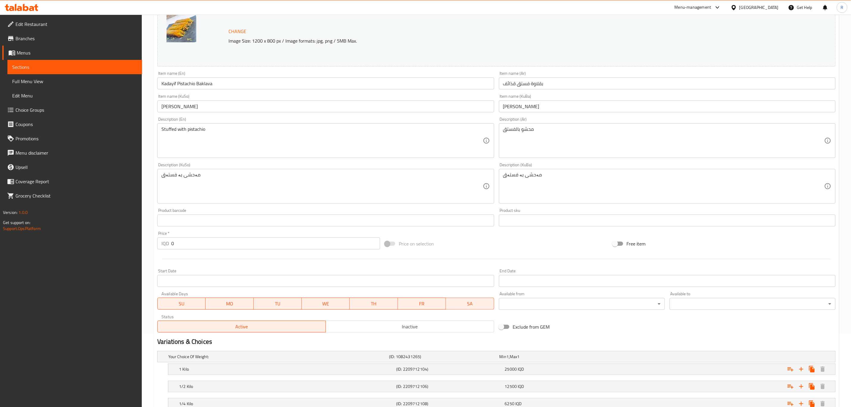
scroll to position [119, 0]
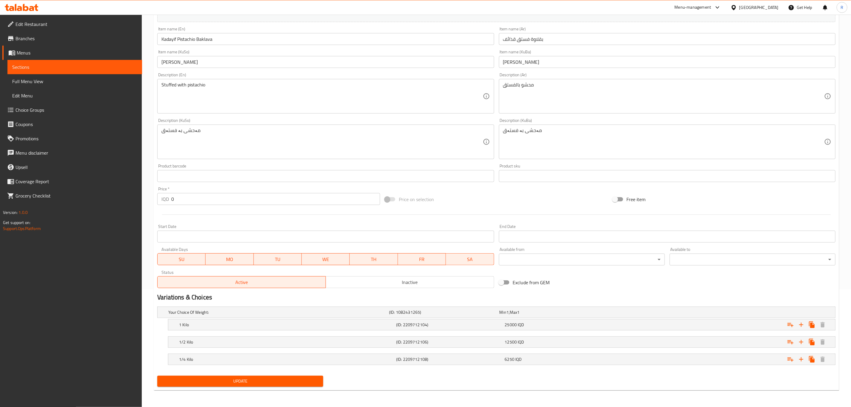
click at [242, 381] on span "Update" at bounding box center [240, 380] width 156 height 7
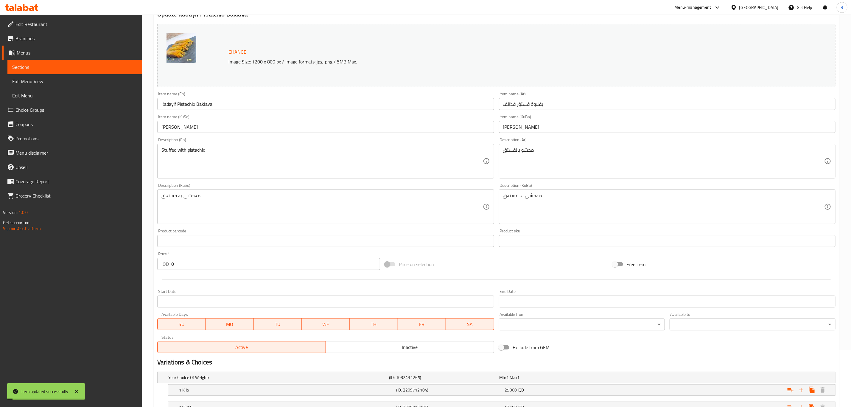
scroll to position [0, 0]
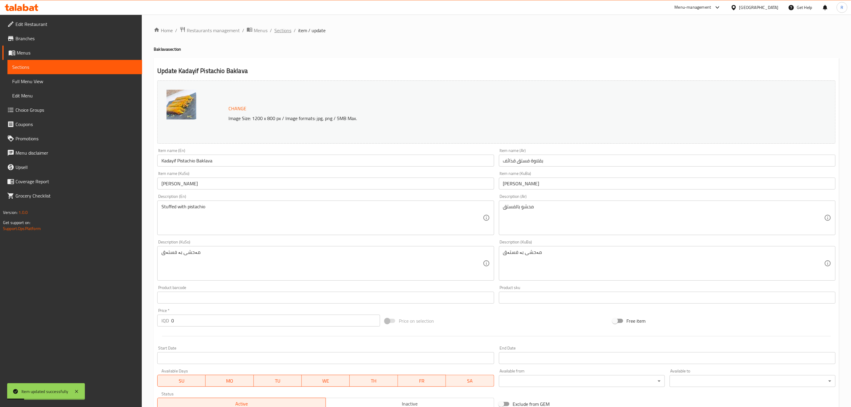
click at [279, 31] on span "Sections" at bounding box center [282, 30] width 17 height 7
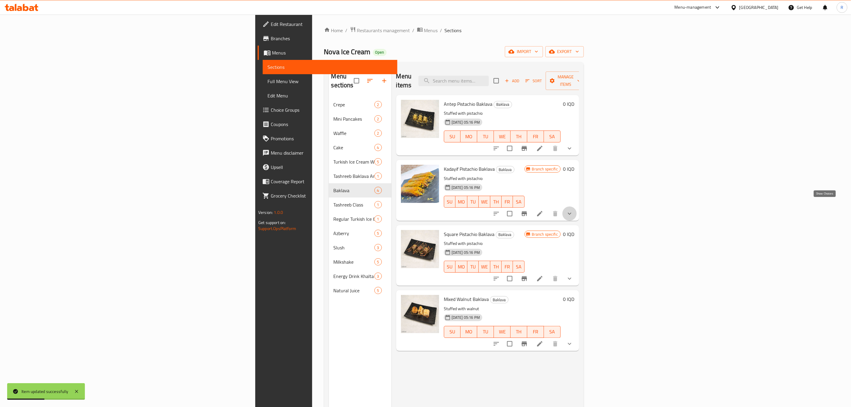
click at [573, 210] on icon "show more" at bounding box center [569, 213] width 7 height 7
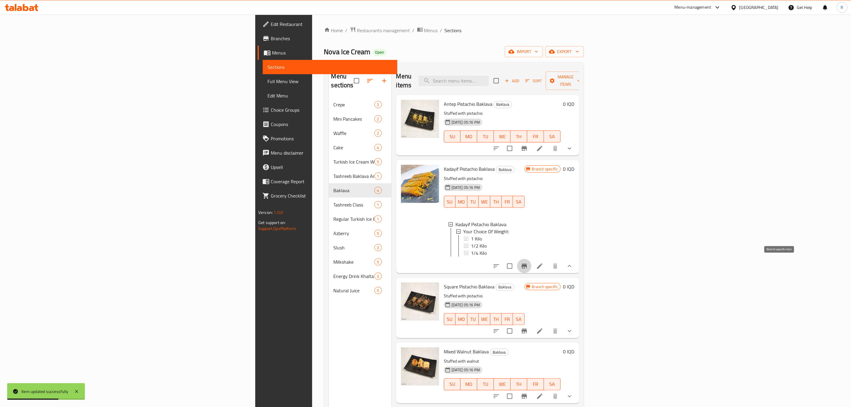
click at [528, 267] on icon "Branch-specific-item" at bounding box center [524, 265] width 7 height 7
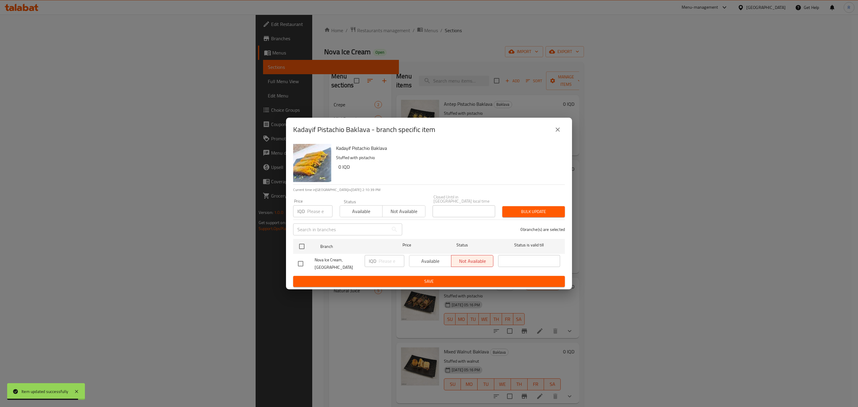
click at [562, 131] on button "close" at bounding box center [558, 129] width 14 height 14
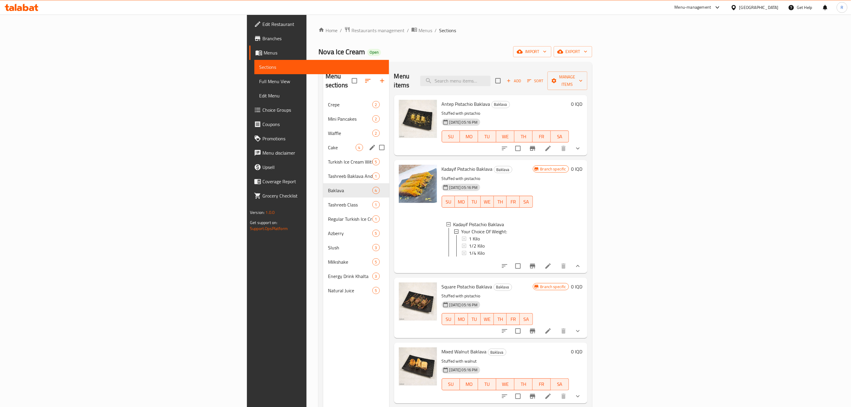
click at [328, 144] on span "Cake" at bounding box center [342, 147] width 28 height 7
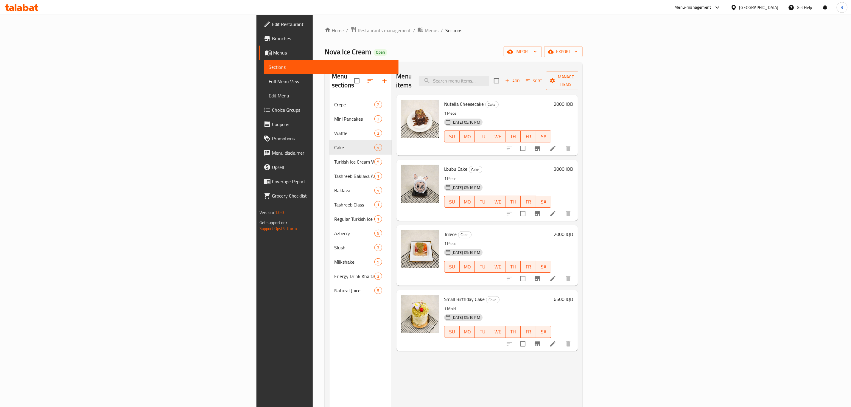
click at [573, 100] on h6 "2000 IQD" at bounding box center [563, 104] width 19 height 8
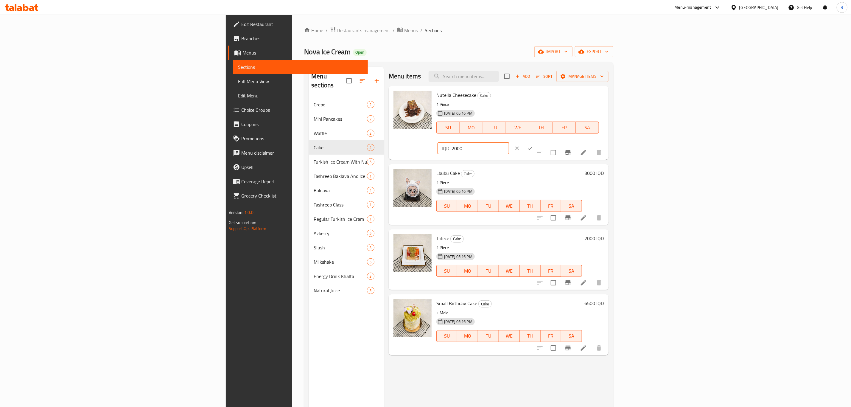
click at [509, 142] on input "2000" at bounding box center [481, 148] width 58 height 12
type input "2500"
click at [533, 145] on icon "ok" at bounding box center [530, 148] width 6 height 6
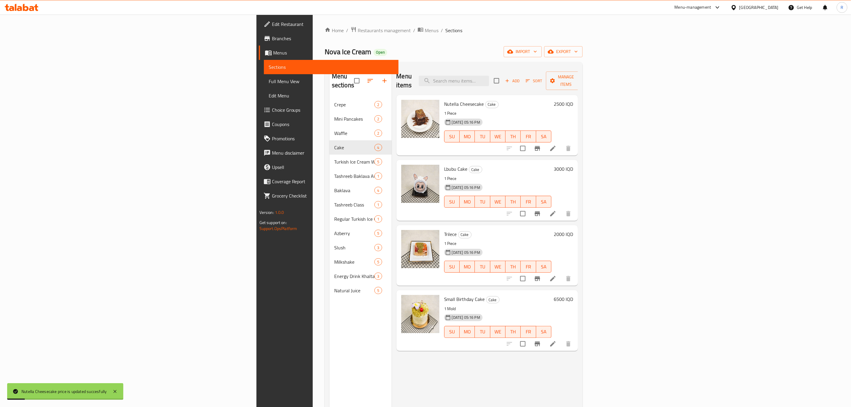
click at [573, 230] on h6 "2000 IQD" at bounding box center [563, 234] width 19 height 8
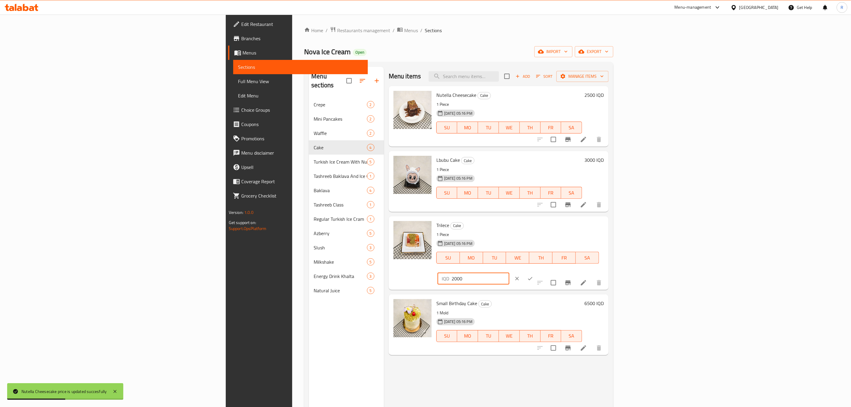
click at [509, 273] on input "2000" at bounding box center [481, 279] width 58 height 12
type input "2500"
drag, startPoint x: 820, startPoint y: 226, endPoint x: 817, endPoint y: 233, distance: 7.3
click at [533, 276] on icon "ok" at bounding box center [530, 279] width 6 height 6
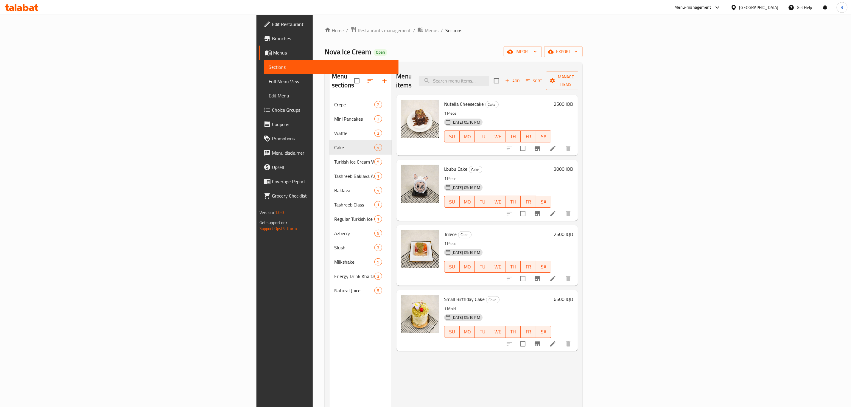
click at [573, 295] on h6 "6500 IQD" at bounding box center [563, 299] width 19 height 8
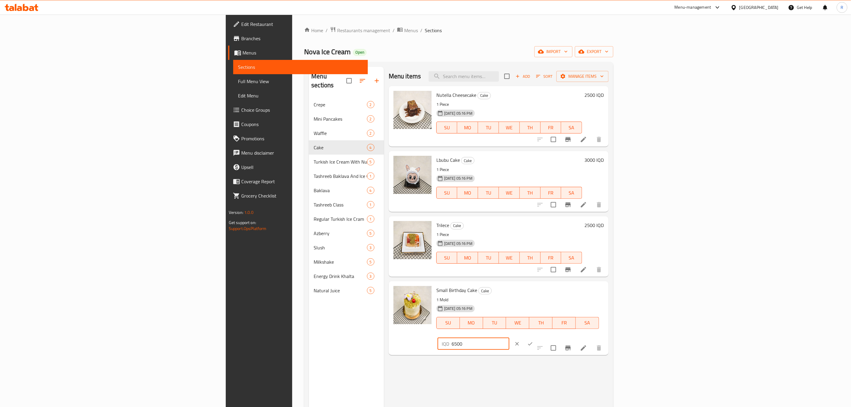
drag, startPoint x: 758, startPoint y: 291, endPoint x: 727, endPoint y: 297, distance: 31.8
click at [606, 297] on div "Small Birthday Cake Cake 1 Mold 31-07-2025 05:16 PM SU MO TU WE TH FR SA IQD 65…" at bounding box center [520, 318] width 172 height 69
type input "7000"
click at [533, 342] on icon "ok" at bounding box center [530, 343] width 4 height 3
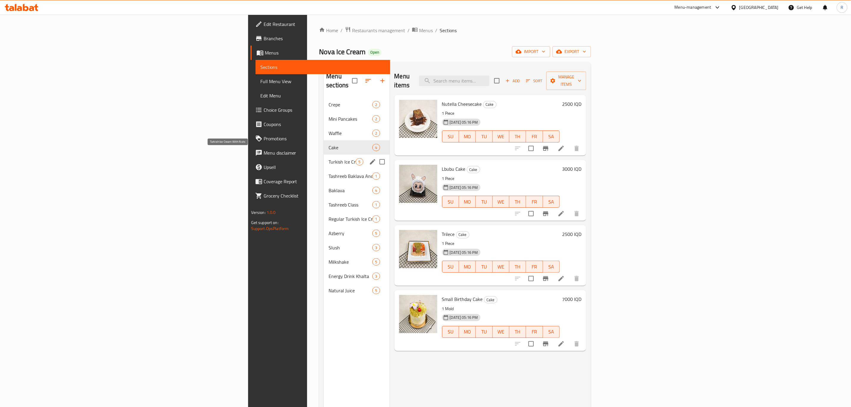
click at [329, 158] on span "Turkish Ice Cream With Nuts" at bounding box center [342, 161] width 27 height 7
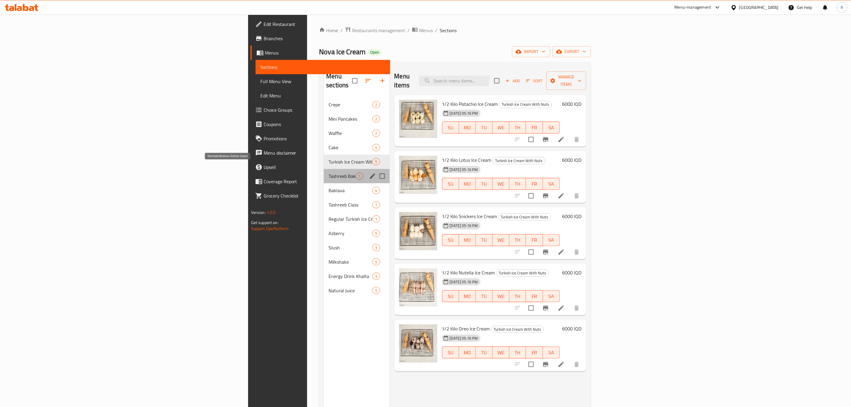
click at [329, 173] on span "Tashreeb Baklava And Ice Cream" at bounding box center [342, 176] width 27 height 7
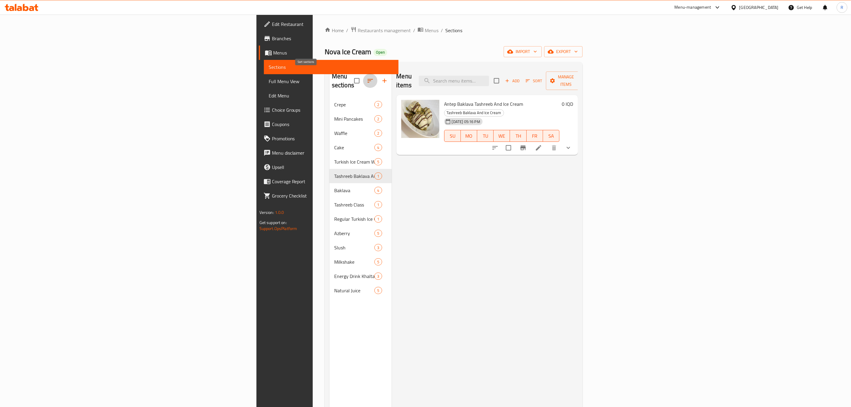
click at [368, 79] on icon "button" at bounding box center [370, 81] width 5 height 4
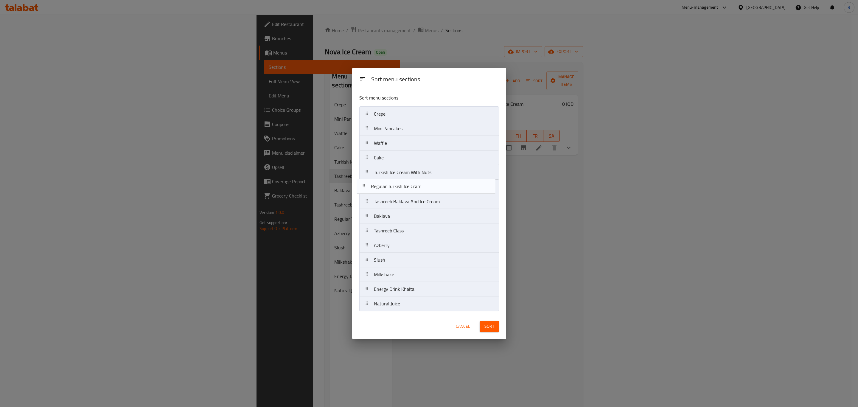
drag, startPoint x: 433, startPoint y: 231, endPoint x: 428, endPoint y: 186, distance: 45.8
click at [428, 186] on nav "Crepe Mini Pancakes Waffle Cake Turkish Ice Cream With Nuts Tashreeb Baklava An…" at bounding box center [429, 208] width 140 height 205
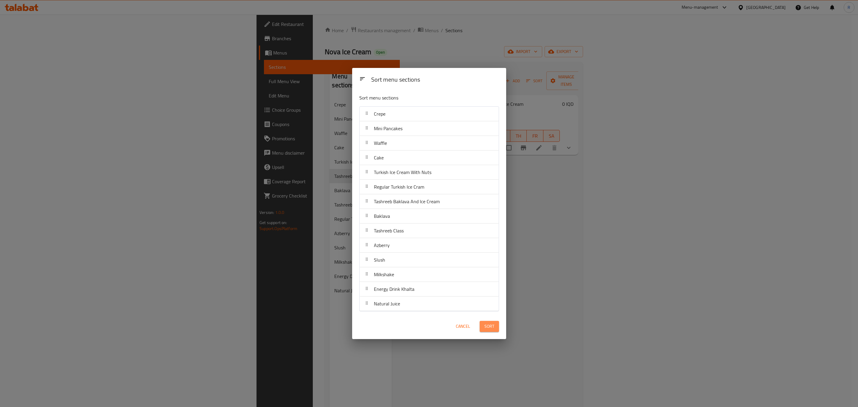
drag, startPoint x: 490, startPoint y: 329, endPoint x: 451, endPoint y: 367, distance: 54.6
click at [489, 329] on span "Sort" at bounding box center [489, 326] width 10 height 7
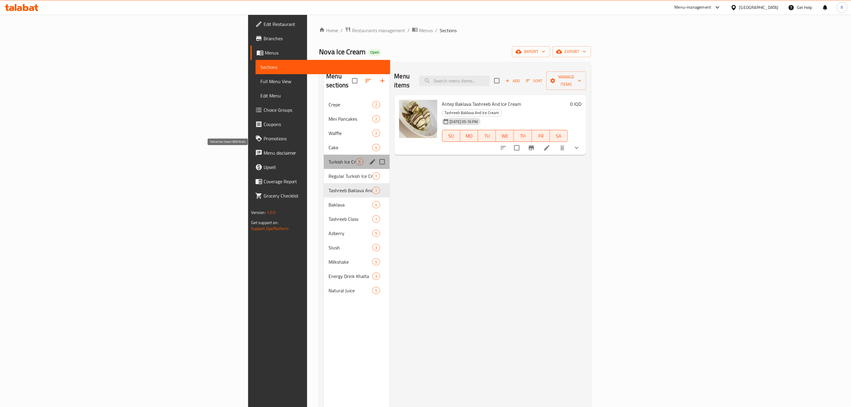
click at [329, 158] on span "Turkish Ice Cream With Nuts" at bounding box center [342, 161] width 27 height 7
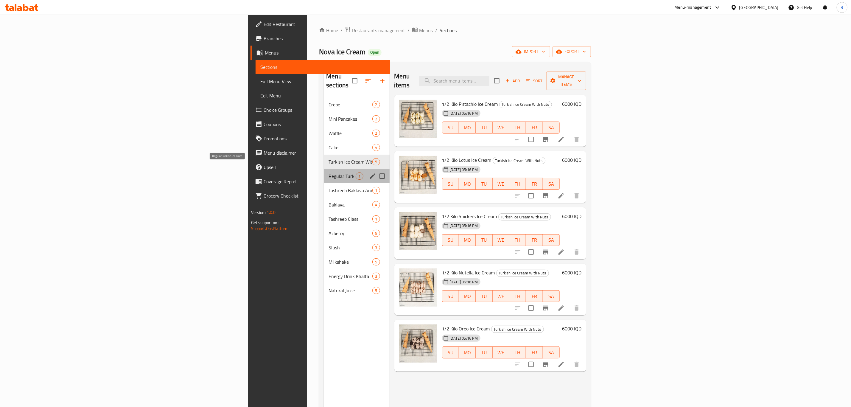
click at [329, 173] on span "Regular Turkish Ice Cram" at bounding box center [342, 176] width 27 height 7
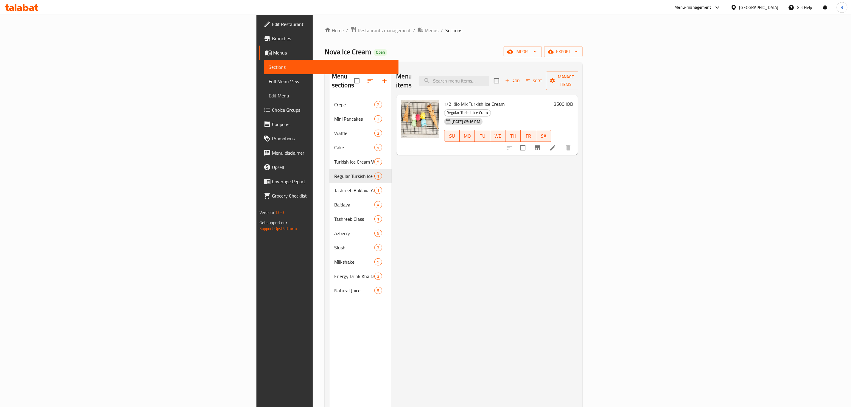
click at [573, 100] on h6 "3500 IQD" at bounding box center [563, 104] width 19 height 8
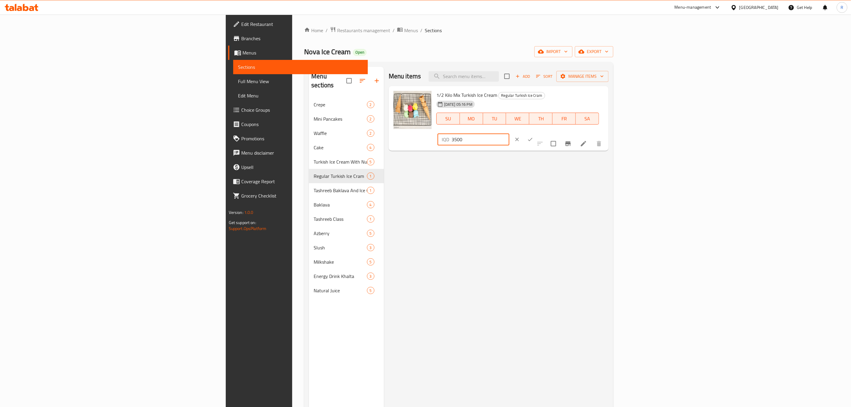
drag, startPoint x: 723, startPoint y: 104, endPoint x: 704, endPoint y: 108, distance: 19.5
click at [606, 108] on div "1/2 Kilo Mix Turkish Ice Cream Regular Turkish Ice Cram 31-07-2025 05:16 PM SU …" at bounding box center [520, 118] width 172 height 60
type input "6000"
click at [533, 136] on icon "ok" at bounding box center [530, 139] width 6 height 6
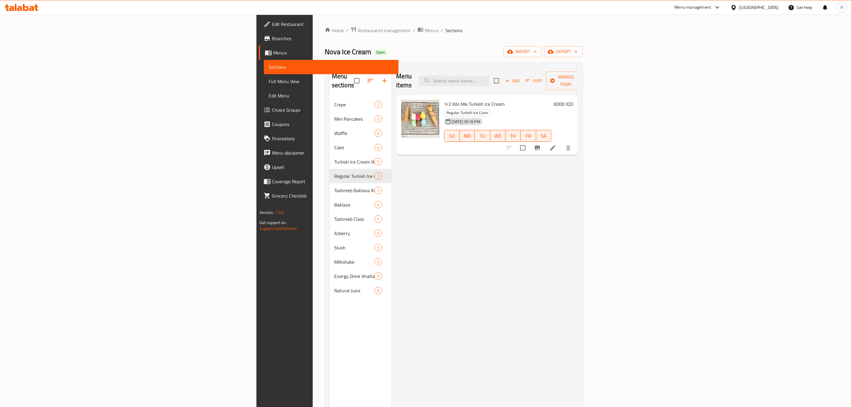
click at [24, 8] on icon at bounding box center [26, 7] width 6 height 7
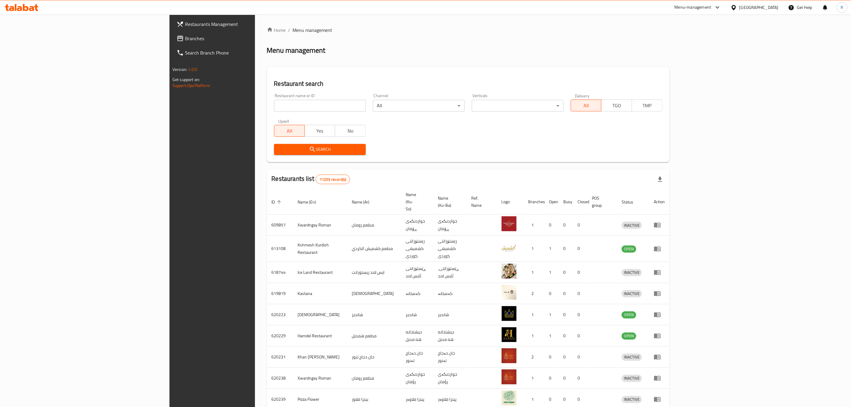
click at [274, 106] on input "search" at bounding box center [320, 106] width 92 height 12
click button "Search" at bounding box center [320, 149] width 92 height 11
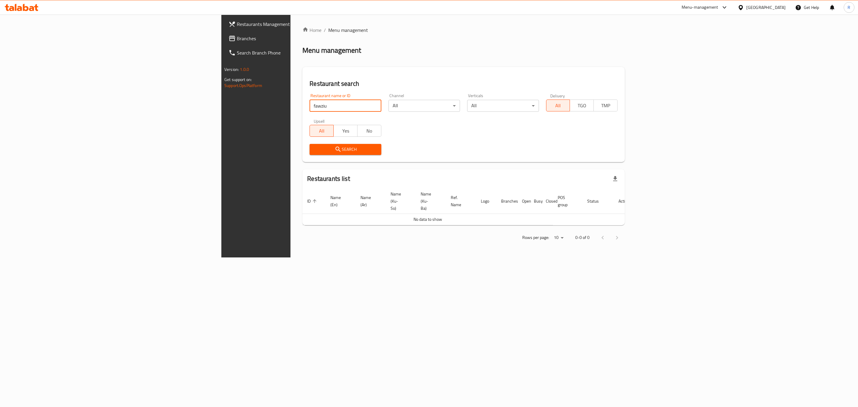
click at [310, 106] on input "fawziu" at bounding box center [346, 106] width 72 height 12
type input "fawzi"
click button "Search" at bounding box center [346, 149] width 72 height 11
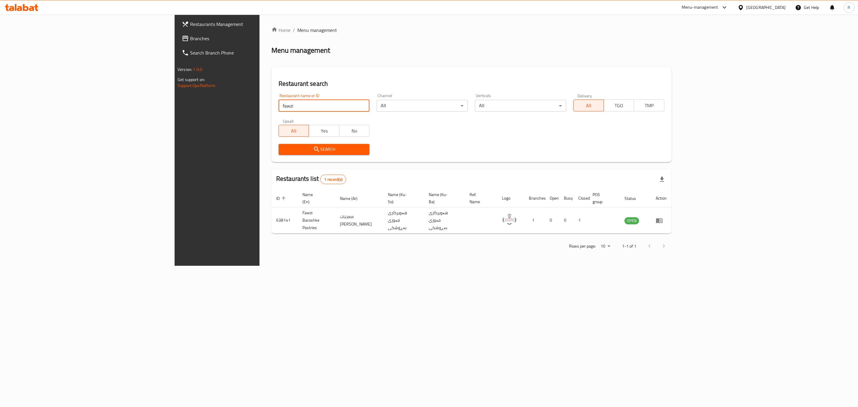
click at [283, 148] on span "Search" at bounding box center [324, 149] width 82 height 7
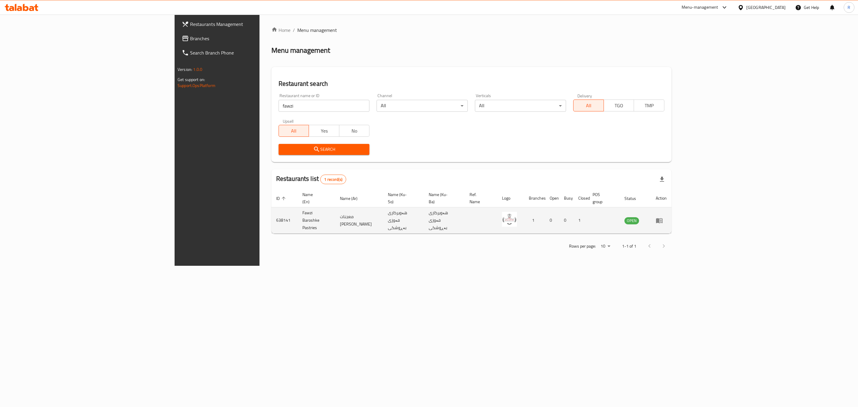
click at [663, 217] on icon "enhanced table" at bounding box center [659, 220] width 7 height 7
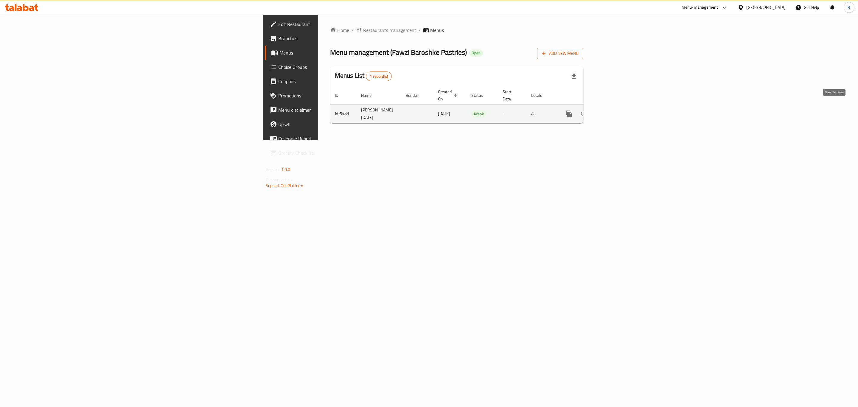
click at [615, 111] on icon "enhanced table" at bounding box center [611, 113] width 5 height 5
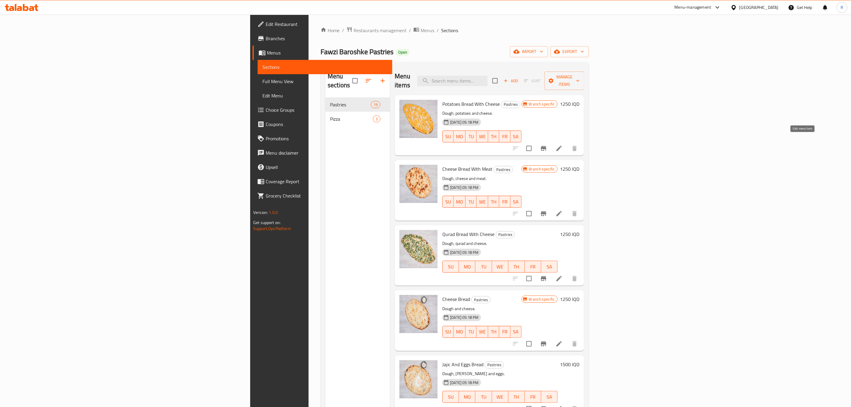
click at [562, 146] on icon at bounding box center [559, 148] width 5 height 5
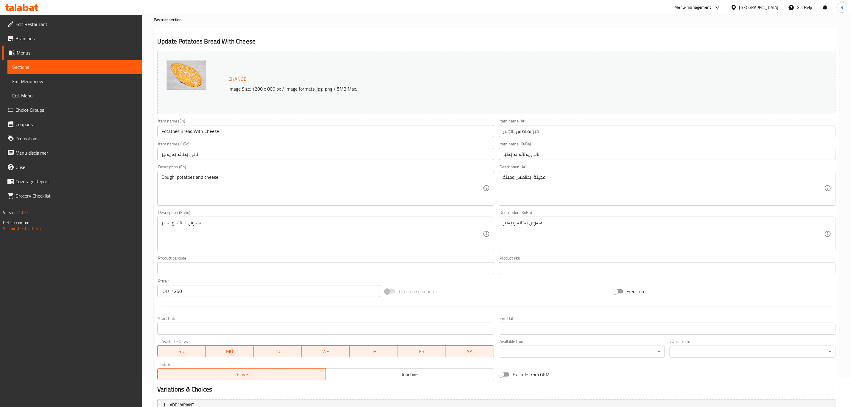
scroll to position [91, 0]
